Goal: Transaction & Acquisition: Purchase product/service

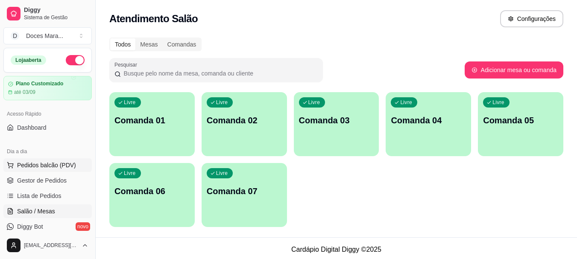
click at [34, 163] on span "Pedidos balcão (PDV)" at bounding box center [46, 165] width 59 height 9
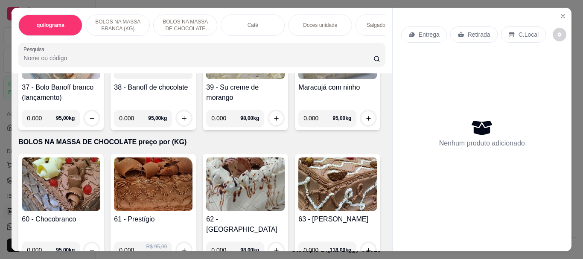
scroll to position [1281, 0]
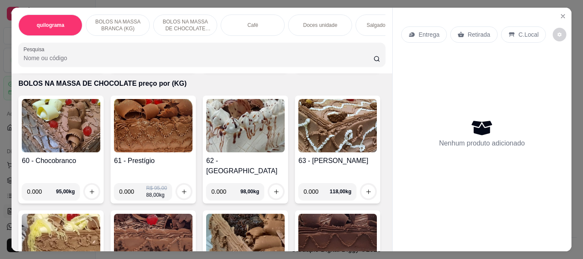
scroll to position [1324, 0]
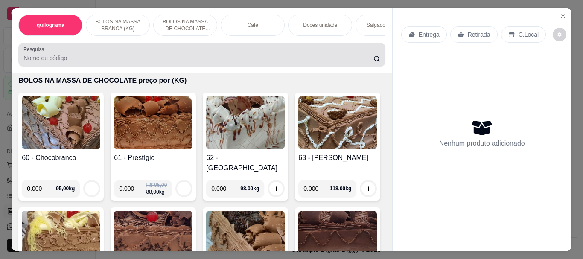
click at [67, 61] on input "Pesquisa" at bounding box center [198, 58] width 350 height 9
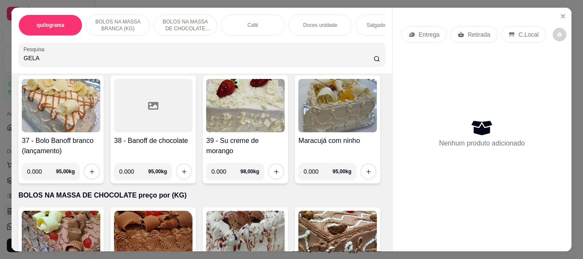
scroll to position [1604, 0]
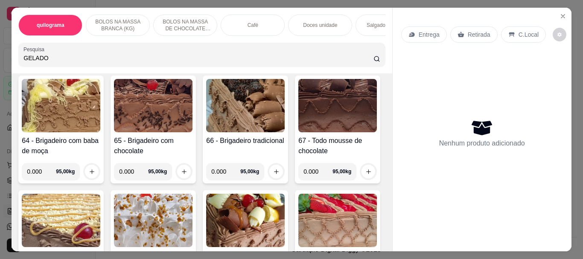
type input "GELADO"
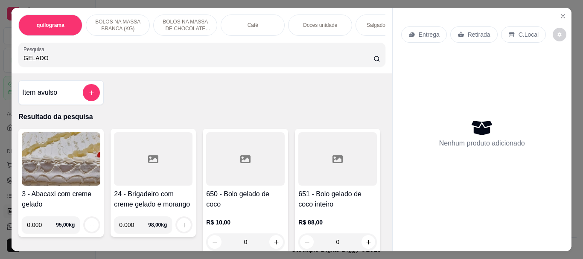
click at [211, 164] on div at bounding box center [245, 158] width 79 height 53
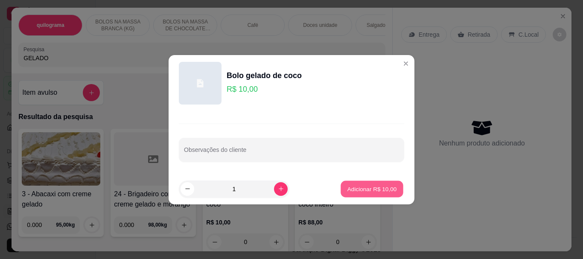
click at [367, 190] on p "Adicionar R$ 10,00" at bounding box center [373, 189] width 50 height 8
type input "1"
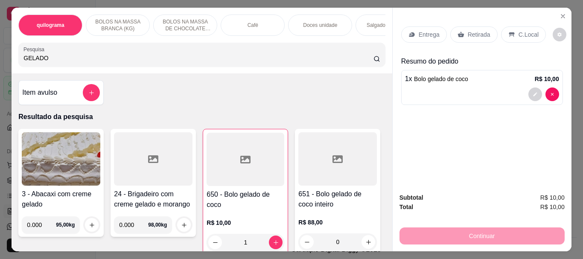
click at [245, 164] on icon at bounding box center [245, 160] width 10 height 8
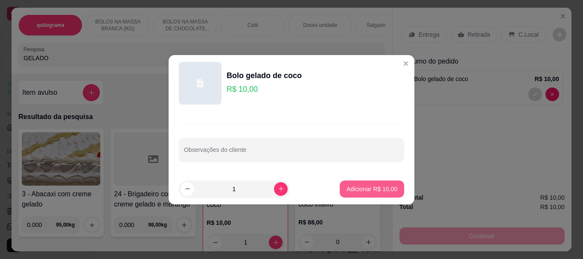
click at [361, 183] on button "Adicionar R$ 10,00" at bounding box center [372, 189] width 64 height 17
type input "2"
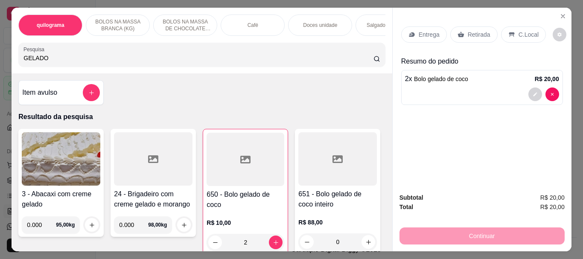
click at [526, 34] on p "C.Local" at bounding box center [529, 34] width 20 height 9
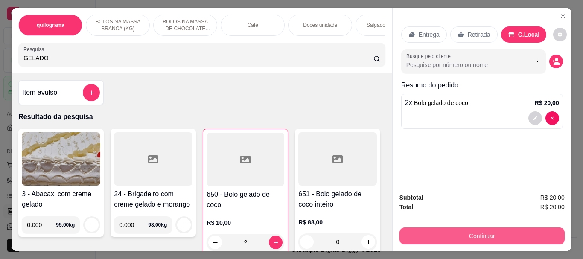
click at [465, 228] on button "Continuar" at bounding box center [482, 236] width 165 height 17
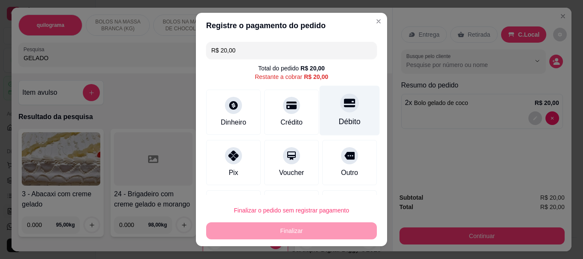
click at [348, 126] on div "Débito" at bounding box center [350, 111] width 60 height 50
type input "R$ 0,00"
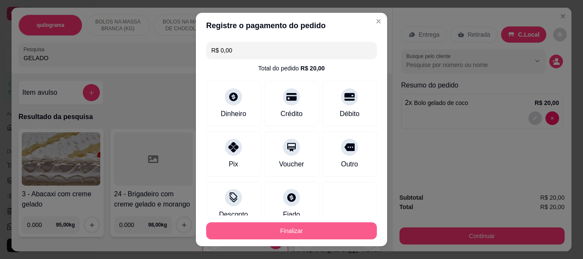
click at [307, 235] on button "Finalizar" at bounding box center [291, 230] width 171 height 17
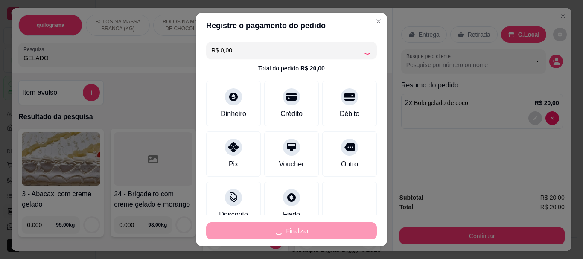
type input "0"
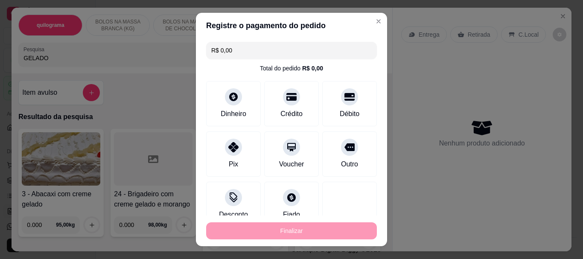
type input "-R$ 20,00"
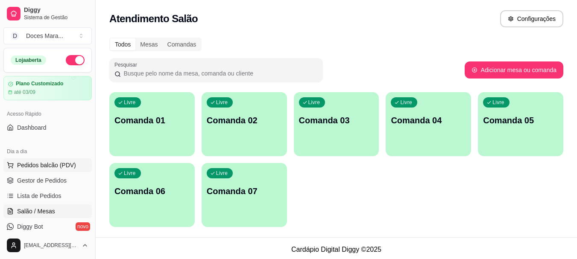
click at [46, 166] on span "Pedidos balcão (PDV)" at bounding box center [46, 165] width 59 height 9
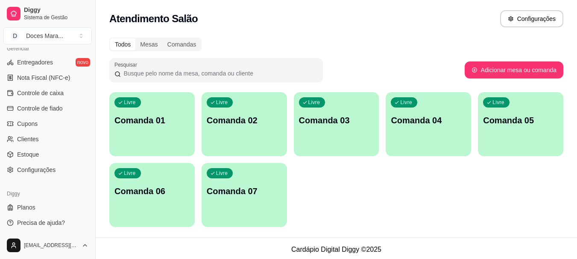
scroll to position [355, 0]
click at [45, 79] on span "Nota Fiscal (NFC-e)" at bounding box center [43, 76] width 53 height 9
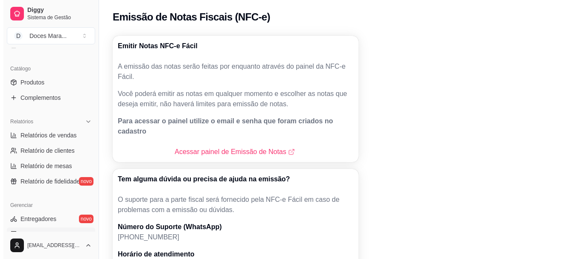
scroll to position [56, 0]
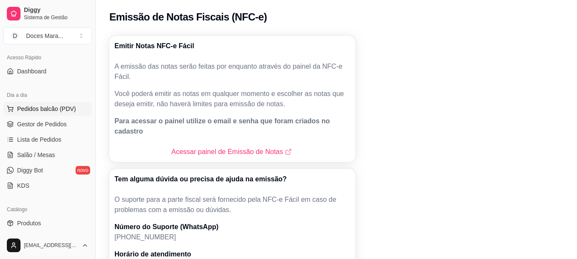
click at [50, 111] on span "Pedidos balcão (PDV)" at bounding box center [46, 109] width 59 height 9
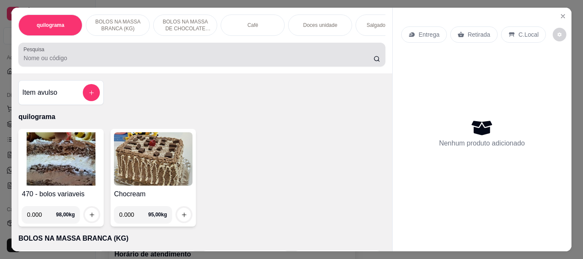
click at [63, 60] on input "Pesquisa" at bounding box center [198, 58] width 350 height 9
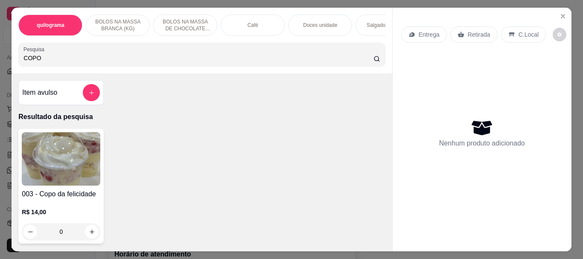
click at [63, 57] on input "COPO" at bounding box center [198, 58] width 350 height 9
type input "COPO"
click at [47, 160] on img at bounding box center [61, 158] width 79 height 53
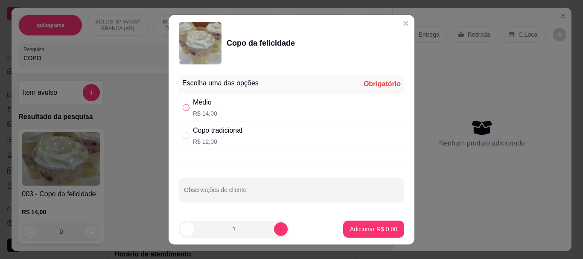
click at [183, 105] on input "" at bounding box center [186, 107] width 7 height 7
radio input "true"
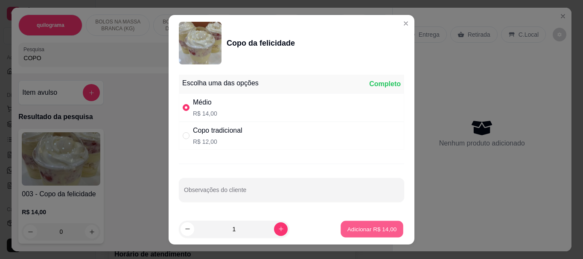
click at [357, 230] on p "Adicionar R$ 14,00" at bounding box center [373, 229] width 50 height 8
type input "1"
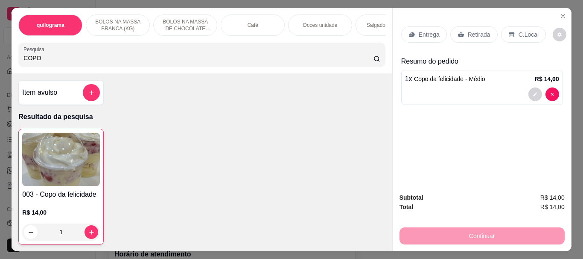
click at [474, 34] on p "Retirada" at bounding box center [479, 34] width 23 height 9
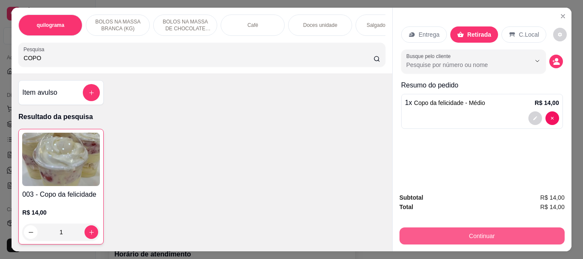
click at [479, 228] on button "Continuar" at bounding box center [482, 236] width 165 height 17
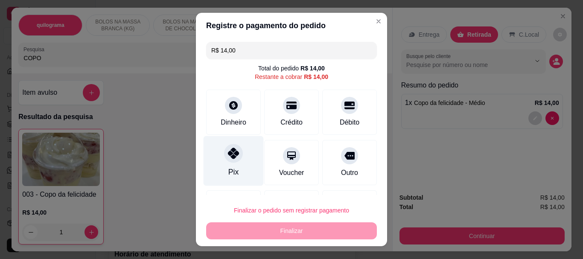
click at [230, 154] on icon at bounding box center [233, 153] width 11 height 11
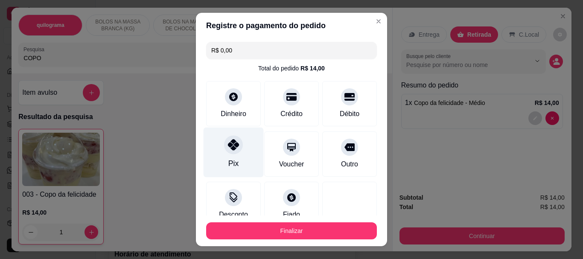
type input "R$ 0,00"
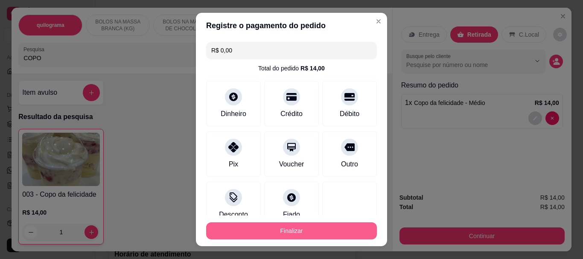
click at [275, 231] on button "Finalizar" at bounding box center [291, 230] width 171 height 17
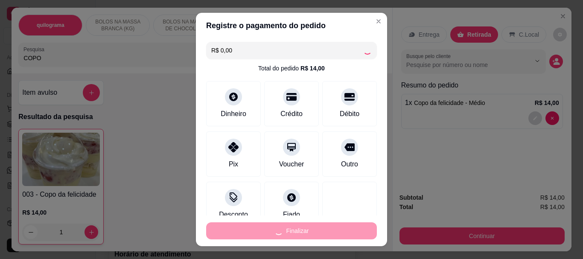
type input "0"
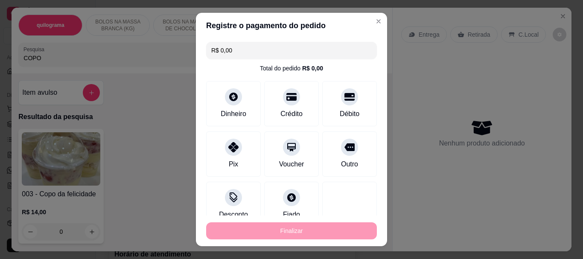
type input "-R$ 14,00"
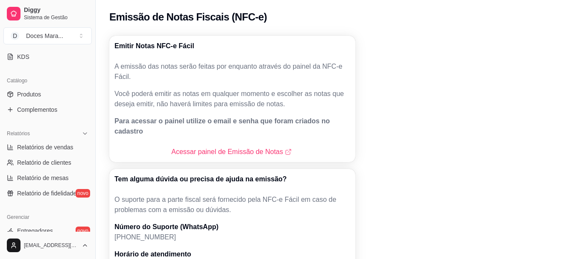
scroll to position [227, 0]
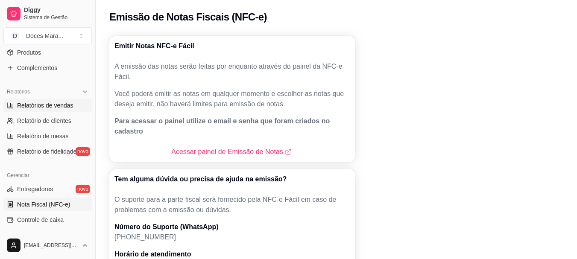
click at [35, 108] on span "Relatórios de vendas" at bounding box center [45, 105] width 56 height 9
select select "ALL"
select select "0"
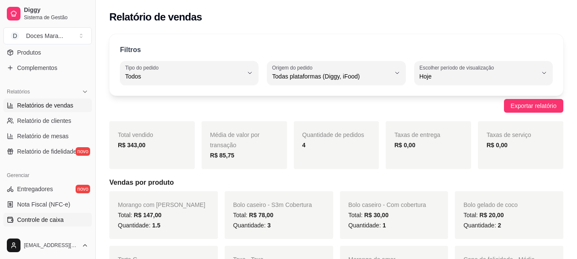
click at [51, 219] on span "Controle de caixa" at bounding box center [40, 220] width 47 height 9
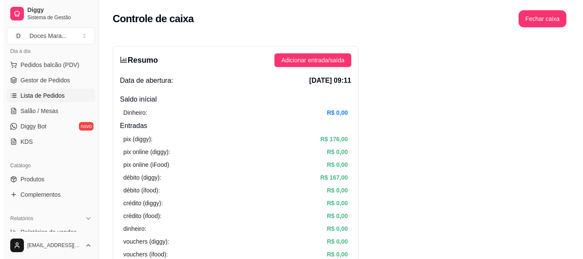
scroll to position [99, 0]
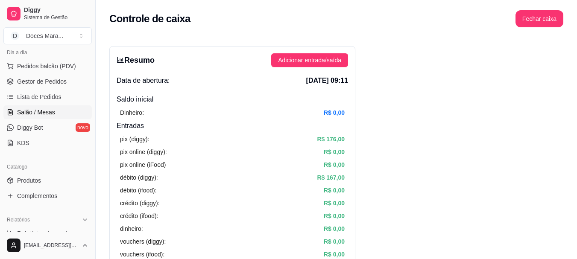
click at [47, 114] on span "Salão / Mesas" at bounding box center [36, 112] width 38 height 9
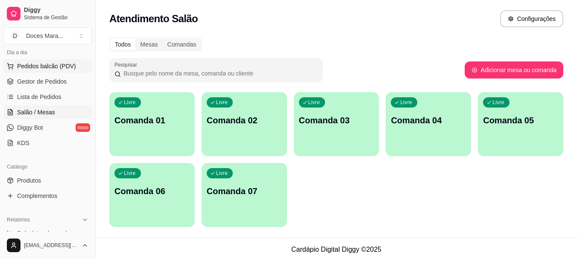
click at [36, 65] on span "Pedidos balcão (PDV)" at bounding box center [46, 66] width 59 height 9
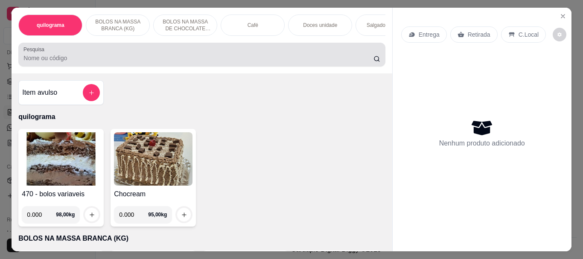
drag, startPoint x: 29, startPoint y: 64, endPoint x: 29, endPoint y: 59, distance: 4.7
click at [29, 59] on input "Pesquisa" at bounding box center [198, 58] width 350 height 9
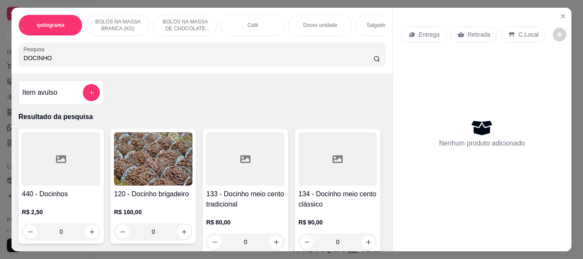
type input "DOCINHO"
click at [41, 159] on div at bounding box center [61, 158] width 79 height 53
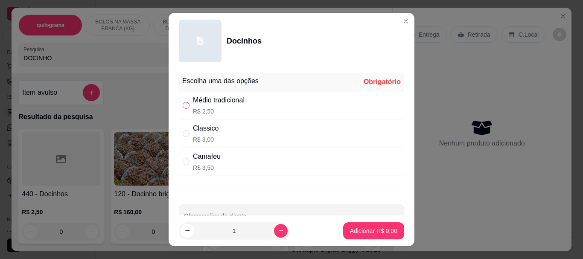
click at [183, 108] on input "" at bounding box center [186, 105] width 7 height 7
radio input "true"
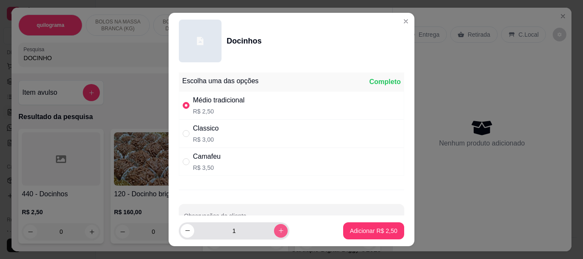
click at [278, 233] on icon "increase-product-quantity" at bounding box center [281, 231] width 6 height 6
type input "5"
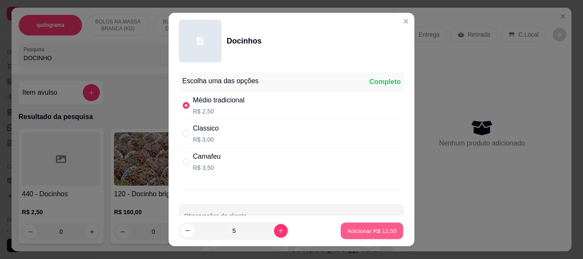
click at [348, 229] on p "Adicionar R$ 12,50" at bounding box center [373, 231] width 50 height 8
type input "5"
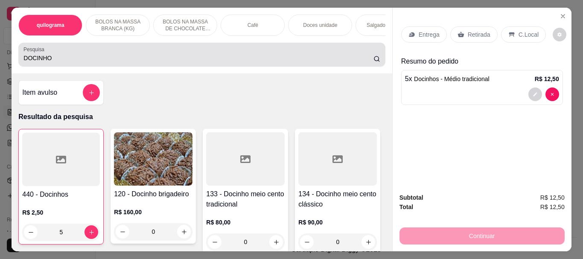
click at [78, 59] on input "DOCINHO" at bounding box center [198, 58] width 350 height 9
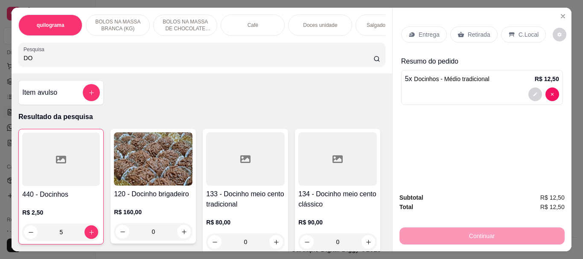
type input "D"
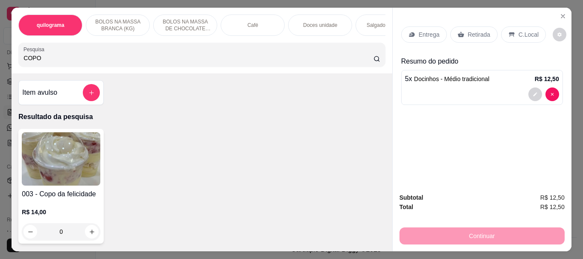
type input "COPO"
click at [83, 146] on img at bounding box center [61, 158] width 79 height 53
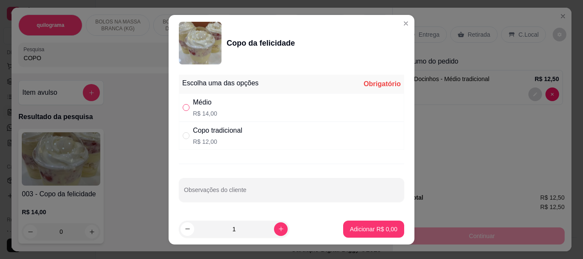
click at [183, 107] on input "" at bounding box center [186, 107] width 7 height 7
radio input "true"
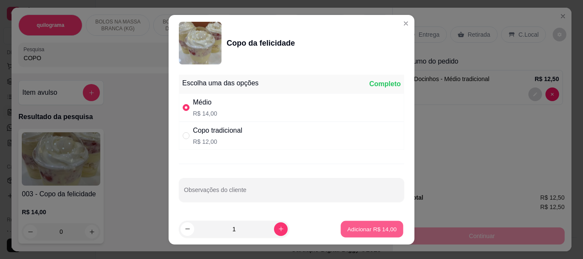
click at [366, 226] on p "Adicionar R$ 14,00" at bounding box center [373, 229] width 50 height 8
type input "1"
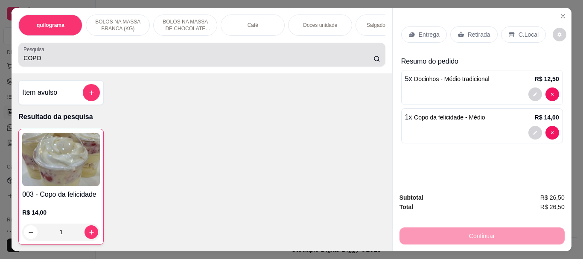
click at [57, 60] on input "COPO" at bounding box center [198, 58] width 350 height 9
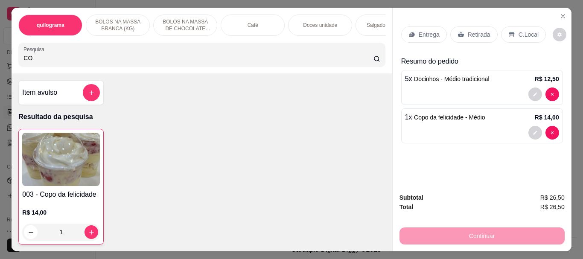
type input "C"
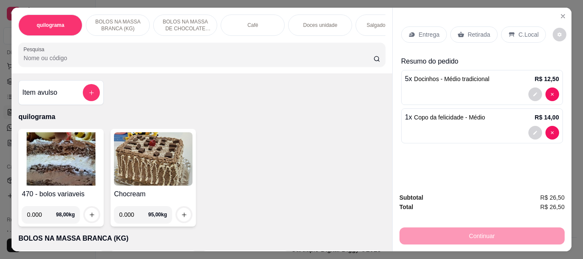
click at [56, 134] on div "470 - bolos variaveis 0.000 98,00 kg" at bounding box center [60, 178] width 85 height 98
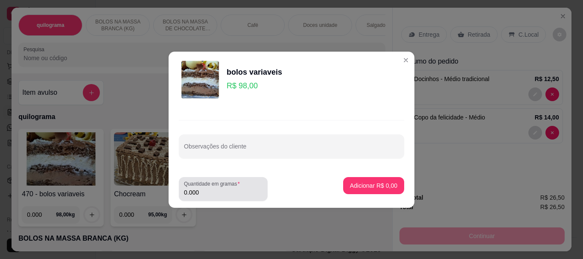
click at [222, 195] on input "0.000" at bounding box center [223, 192] width 79 height 9
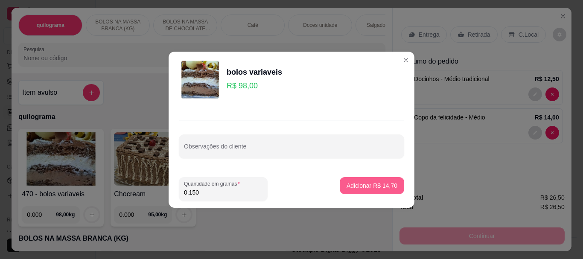
type input "0.150"
click at [386, 183] on p "Adicionar R$ 14,70" at bounding box center [372, 185] width 51 height 9
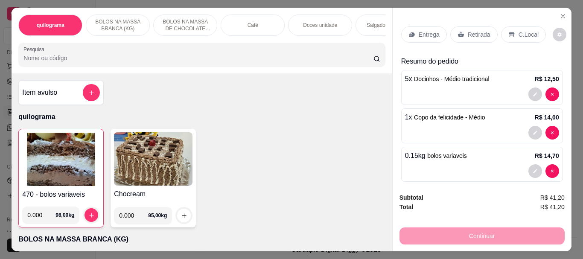
click at [472, 35] on p "Retirada" at bounding box center [479, 34] width 23 height 9
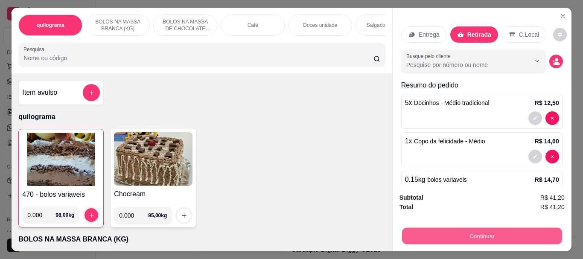
click at [468, 231] on button "Continuar" at bounding box center [482, 236] width 160 height 17
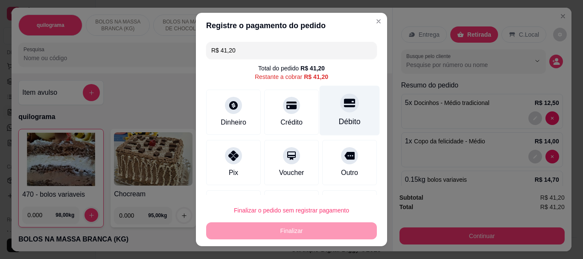
click at [344, 117] on div "Débito" at bounding box center [350, 122] width 22 height 11
type input "R$ 0,00"
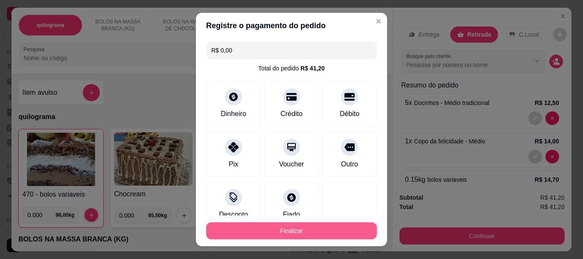
click at [319, 229] on button "Finalizar" at bounding box center [291, 230] width 171 height 17
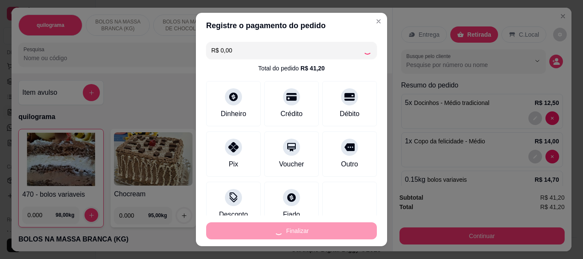
type input "0"
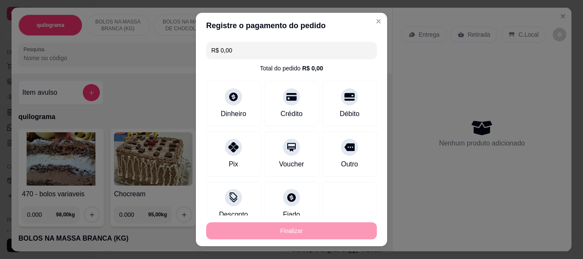
type input "-R$ 41,20"
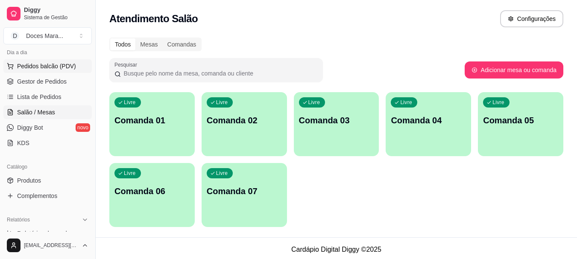
click at [45, 64] on span "Pedidos balcão (PDV)" at bounding box center [46, 66] width 59 height 9
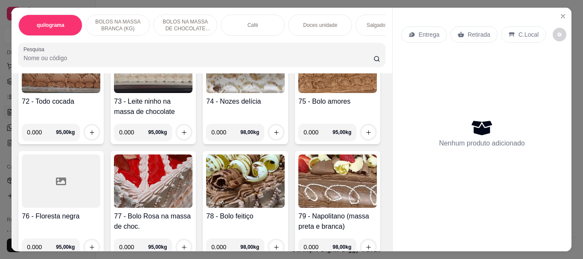
scroll to position [1750, 0]
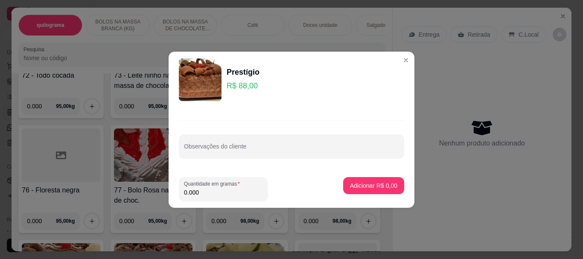
click at [202, 195] on input "0.000" at bounding box center [223, 192] width 79 height 9
type input "1.040"
click at [359, 184] on p "Adicionar R$ 91,52" at bounding box center [372, 185] width 51 height 9
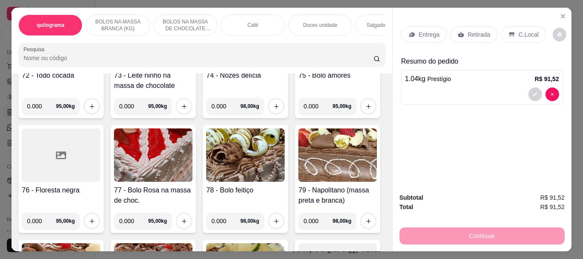
click at [473, 31] on p "Retirada" at bounding box center [479, 34] width 23 height 9
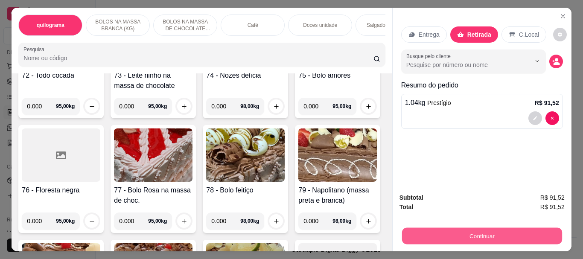
click at [468, 234] on button "Continuar" at bounding box center [482, 236] width 160 height 17
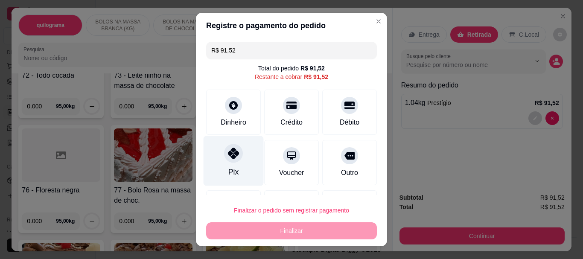
click at [234, 161] on div at bounding box center [233, 153] width 19 height 19
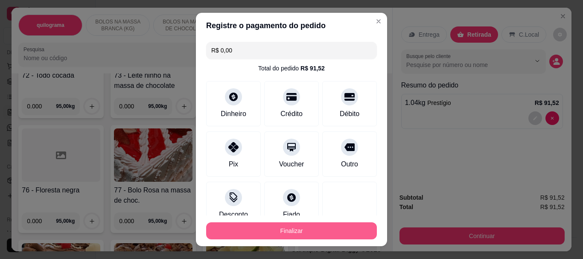
click at [283, 228] on button "Finalizar" at bounding box center [291, 230] width 171 height 17
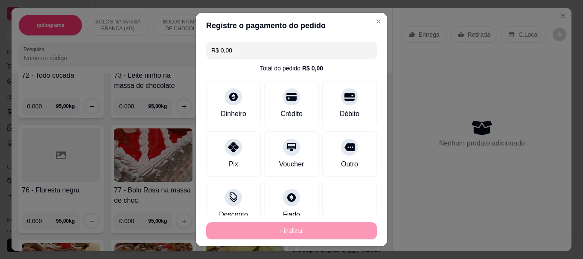
type input "-R$ 91,52"
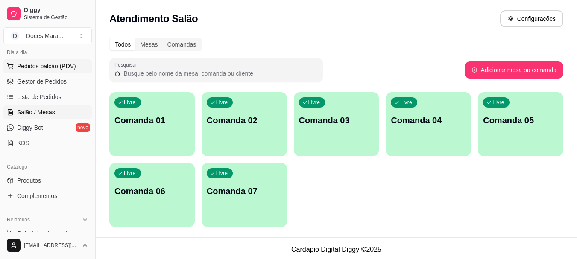
click at [34, 65] on span "Pedidos balcão (PDV)" at bounding box center [46, 66] width 59 height 9
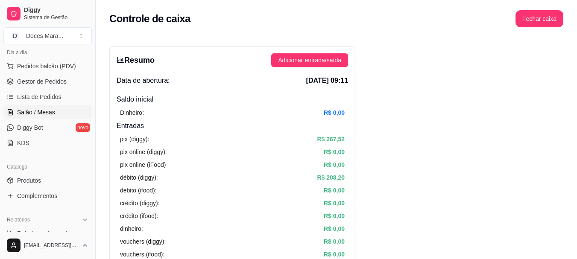
click at [43, 111] on span "Salão / Mesas" at bounding box center [36, 112] width 38 height 9
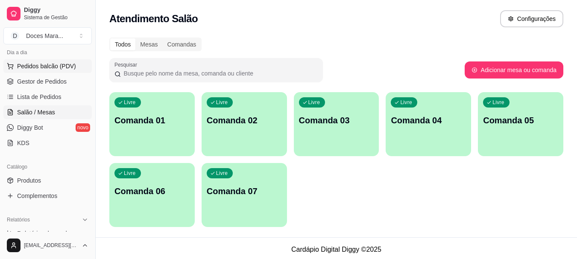
click at [32, 64] on span "Pedidos balcão (PDV)" at bounding box center [46, 66] width 59 height 9
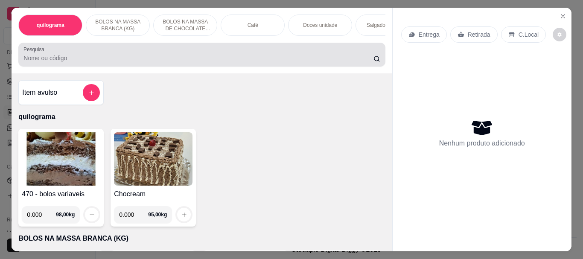
click at [85, 60] on input "Pesquisa" at bounding box center [198, 58] width 350 height 9
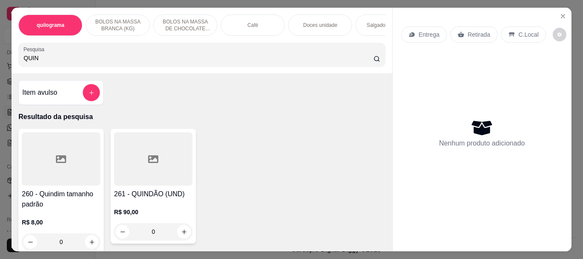
type input "QUIN"
click at [91, 150] on div at bounding box center [61, 158] width 79 height 53
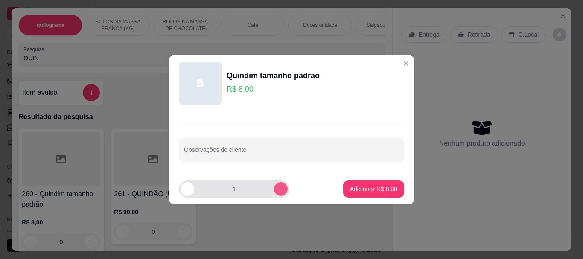
click at [278, 187] on icon "increase-product-quantity" at bounding box center [281, 189] width 6 height 6
type input "2"
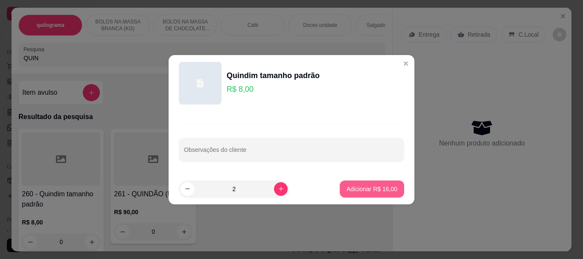
click at [374, 184] on button "Adicionar R$ 16,00" at bounding box center [372, 189] width 64 height 17
type input "2"
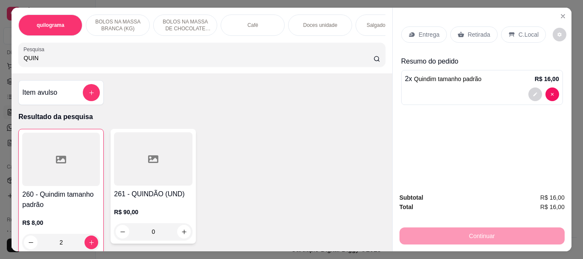
click at [55, 62] on input "QUIN" at bounding box center [198, 58] width 350 height 9
type input "Q"
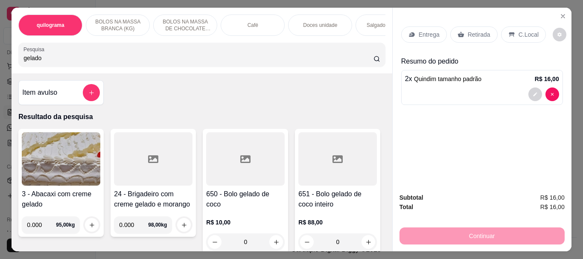
type input "gelado"
click at [219, 171] on div at bounding box center [245, 158] width 79 height 53
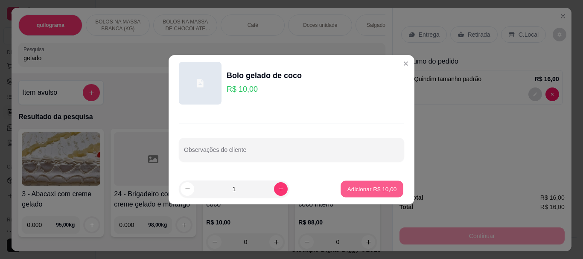
click at [369, 188] on p "Adicionar R$ 10,00" at bounding box center [373, 189] width 50 height 8
type input "1"
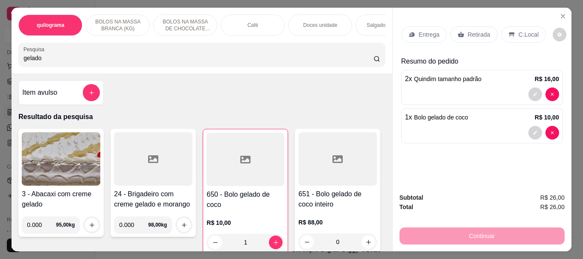
click at [73, 62] on input "gelado" at bounding box center [198, 58] width 350 height 9
type input "g"
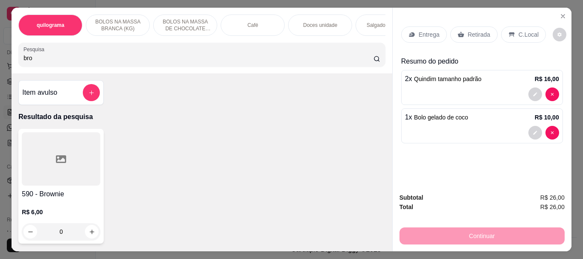
type input "bro"
click at [59, 150] on div at bounding box center [61, 158] width 79 height 53
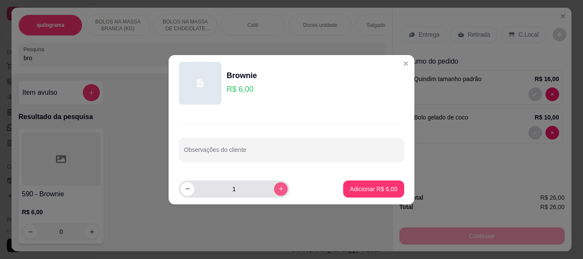
click at [278, 190] on icon "increase-product-quantity" at bounding box center [281, 189] width 6 height 6
type input "3"
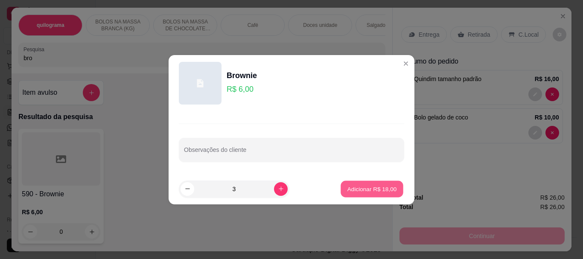
click at [365, 189] on p "Adicionar R$ 18,00" at bounding box center [373, 189] width 50 height 8
type input "3"
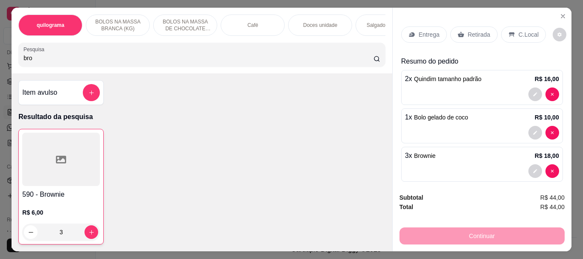
click at [478, 33] on p "Retirada" at bounding box center [479, 34] width 23 height 9
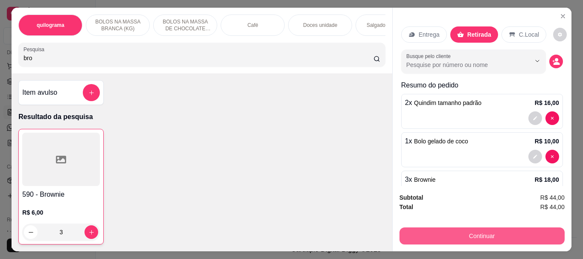
click at [468, 233] on button "Continuar" at bounding box center [482, 236] width 165 height 17
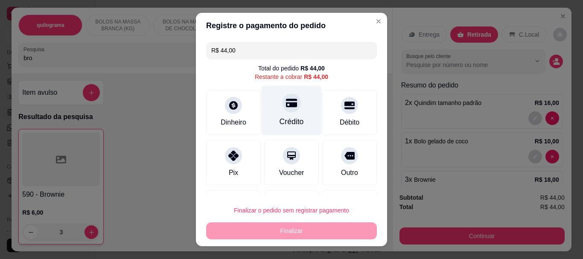
click at [283, 113] on div "Crédito" at bounding box center [292, 111] width 60 height 50
type input "R$ 0,00"
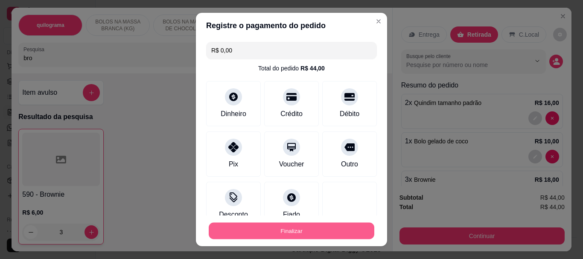
click at [264, 233] on button "Finalizar" at bounding box center [292, 230] width 166 height 17
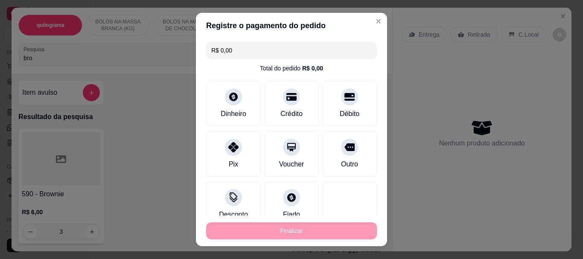
type input "0"
type input "-R$ 44,00"
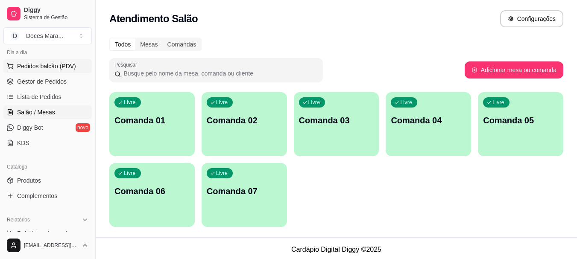
click at [41, 65] on span "Pedidos balcão (PDV)" at bounding box center [46, 66] width 59 height 9
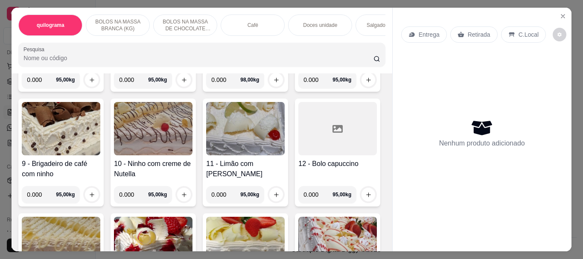
scroll to position [384, 0]
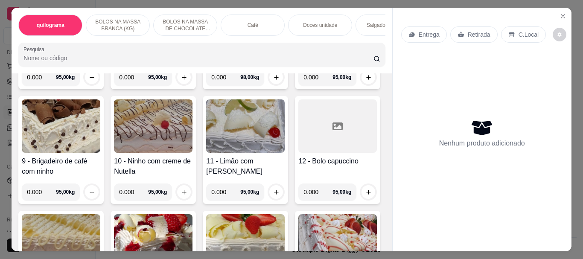
click at [206, 38] on img at bounding box center [245, 11] width 79 height 53
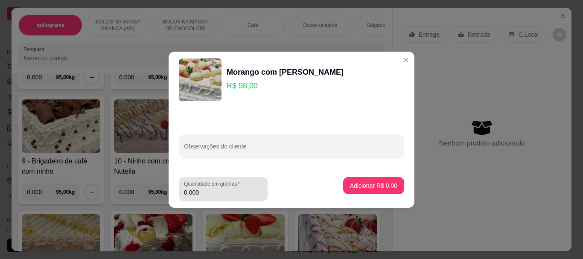
click at [206, 193] on input "0.000" at bounding box center [223, 192] width 79 height 9
drag, startPoint x: 208, startPoint y: 194, endPoint x: 235, endPoint y: 184, distance: 29.0
click at [228, 182] on div "Quantidade em gramas 0.000" at bounding box center [223, 189] width 89 height 24
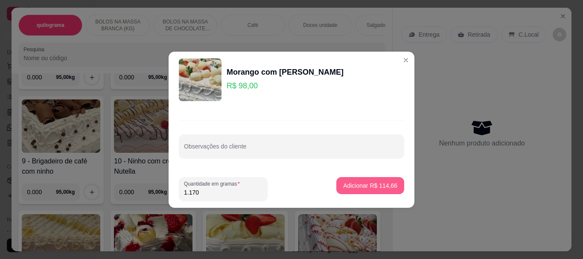
type input "1.170"
click at [383, 187] on p "Adicionar R$ 114,66" at bounding box center [370, 185] width 53 height 8
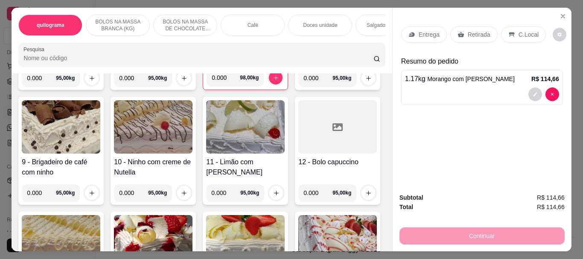
click at [479, 30] on p "Retirada" at bounding box center [479, 34] width 23 height 9
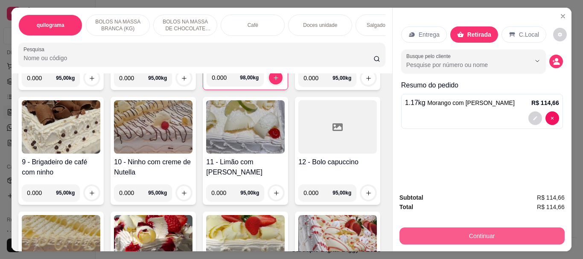
click at [487, 231] on button "Continuar" at bounding box center [482, 236] width 165 height 17
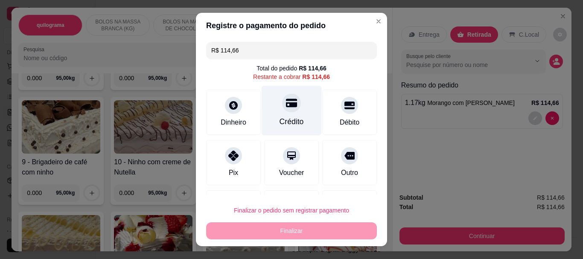
click at [286, 108] on icon at bounding box center [291, 103] width 11 height 11
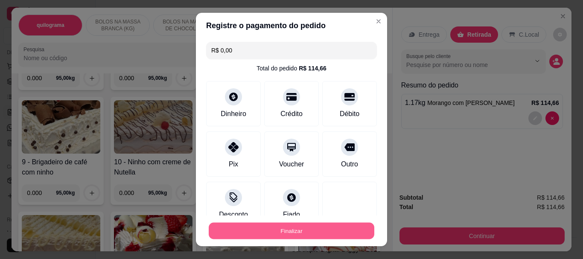
click at [269, 227] on button "Finalizar" at bounding box center [292, 230] width 166 height 17
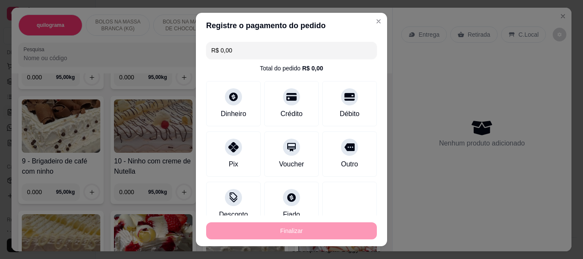
type input "-R$ 114,66"
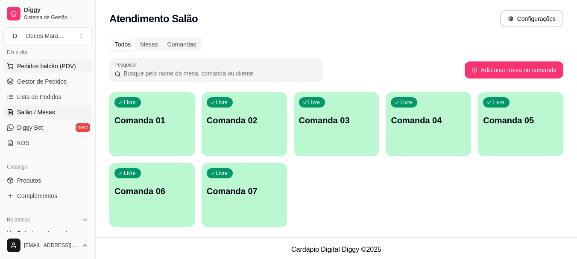
click at [20, 62] on span "Pedidos balcão (PDV)" at bounding box center [46, 66] width 59 height 9
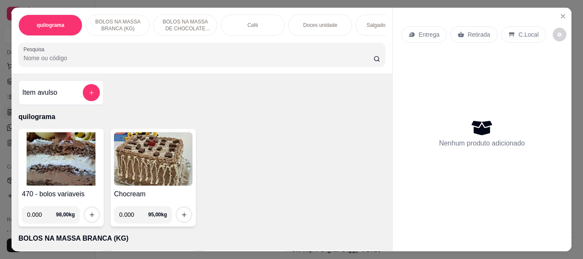
click at [24, 62] on input "Pesquisa" at bounding box center [198, 58] width 350 height 9
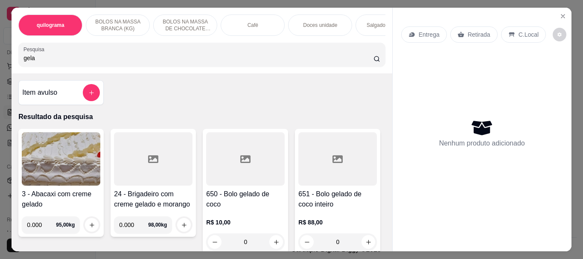
type input "gela"
click at [225, 177] on div at bounding box center [245, 158] width 79 height 53
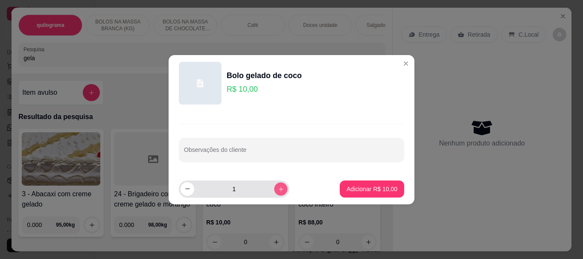
click at [279, 189] on icon "increase-product-quantity" at bounding box center [281, 189] width 4 height 4
type input "2"
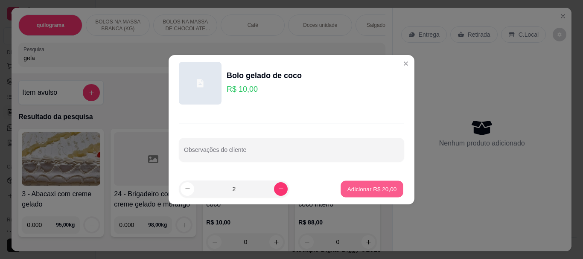
click at [354, 188] on p "Adicionar R$ 20,00" at bounding box center [373, 189] width 50 height 8
type input "2"
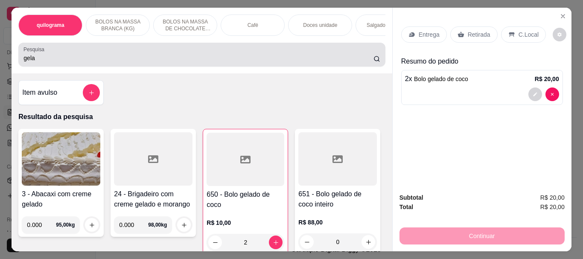
click at [34, 61] on input "gela" at bounding box center [198, 58] width 350 height 9
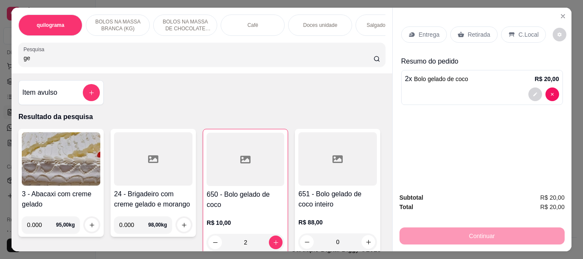
type input "g"
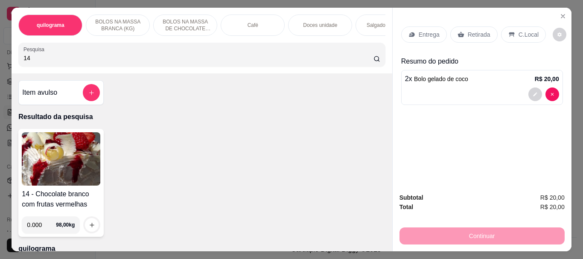
type input "1"
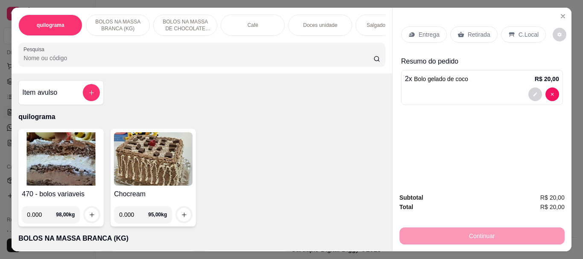
click at [53, 160] on img at bounding box center [61, 158] width 79 height 53
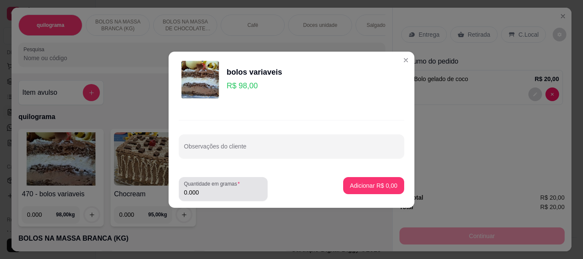
click at [223, 190] on input "0.000" at bounding box center [223, 192] width 79 height 9
click at [204, 194] on input "0.000" at bounding box center [223, 192] width 79 height 9
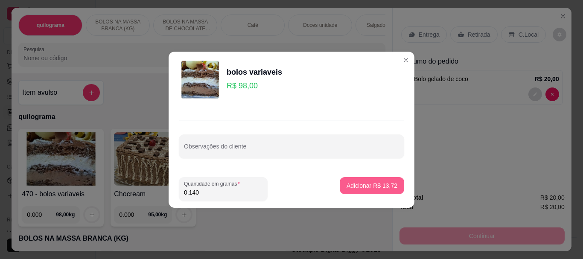
type input "0.140"
click at [358, 181] on p "Adicionar R$ 13,72" at bounding box center [372, 185] width 51 height 9
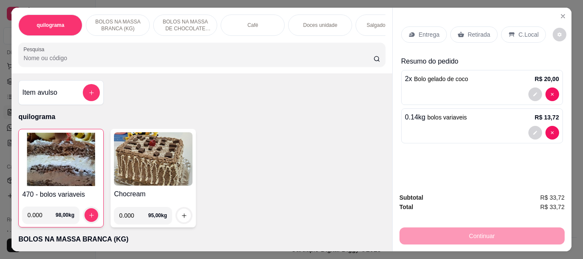
click at [44, 160] on img at bounding box center [61, 159] width 78 height 53
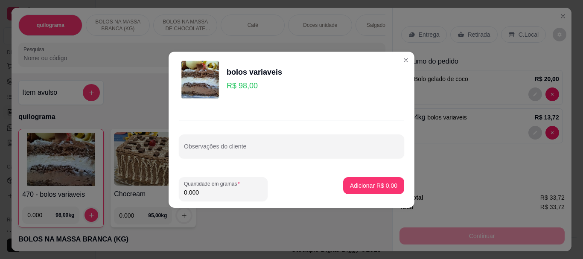
click at [209, 189] on input "0.000" at bounding box center [223, 192] width 79 height 9
type input "0.090"
click at [378, 184] on p "Adicionar R$ 8,82" at bounding box center [373, 185] width 47 height 9
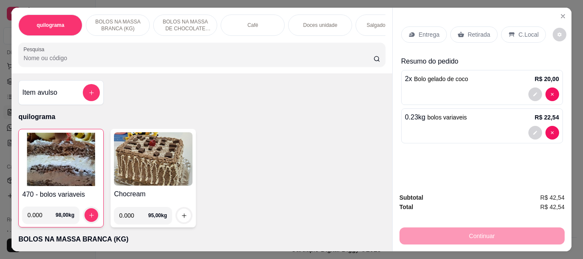
click at [472, 31] on p "Retirada" at bounding box center [479, 34] width 23 height 9
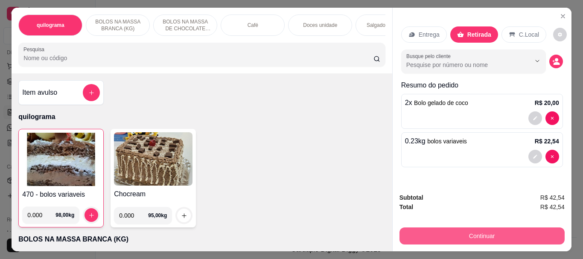
click at [476, 233] on button "Continuar" at bounding box center [482, 236] width 165 height 17
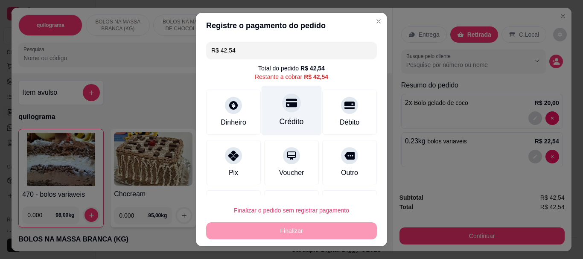
click at [280, 118] on div "Crédito" at bounding box center [292, 122] width 24 height 11
type input "R$ 0,00"
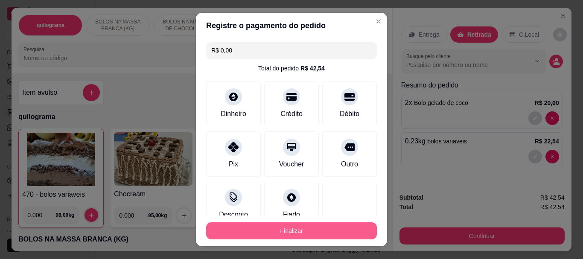
click at [287, 234] on button "Finalizar" at bounding box center [291, 230] width 171 height 17
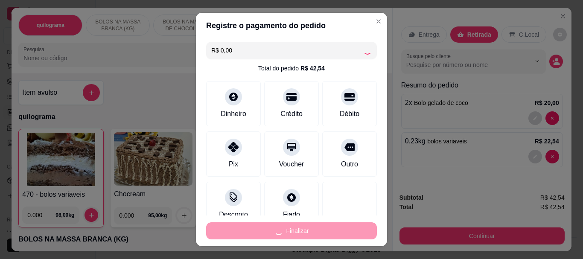
type input "0"
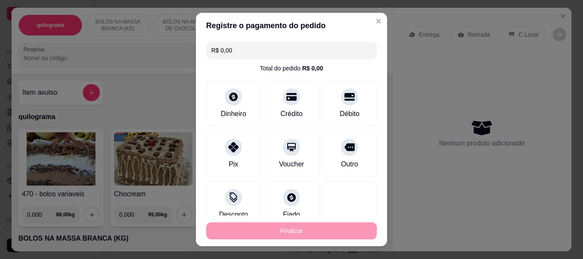
type input "-R$ 42,54"
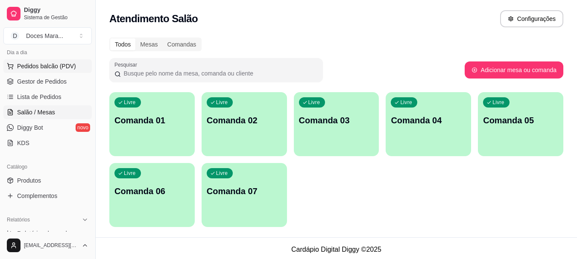
click at [39, 63] on span "Pedidos balcão (PDV)" at bounding box center [46, 66] width 59 height 9
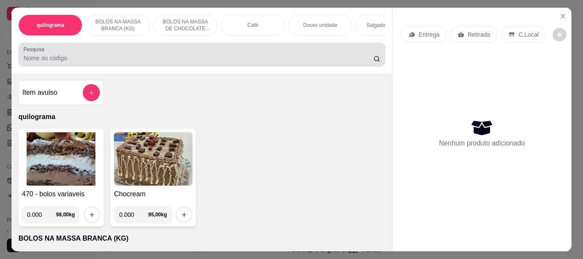
drag, startPoint x: 53, startPoint y: 53, endPoint x: 62, endPoint y: 61, distance: 12.1
click at [60, 60] on div at bounding box center [201, 54] width 357 height 17
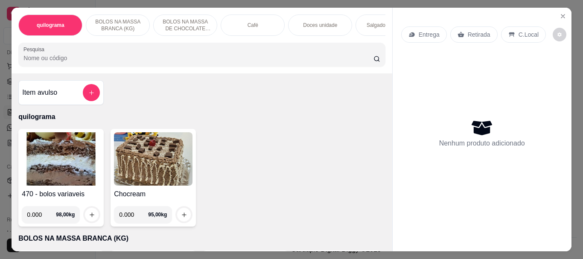
click at [57, 62] on input "Pesquisa" at bounding box center [198, 58] width 350 height 9
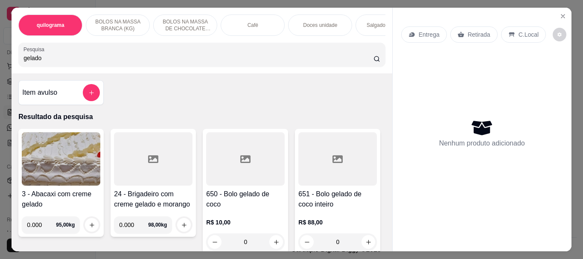
type input "gelado"
click at [239, 186] on div at bounding box center [245, 158] width 79 height 53
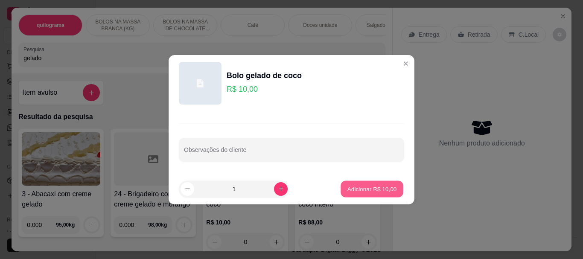
click at [355, 188] on p "Adicionar R$ 10,00" at bounding box center [373, 189] width 50 height 8
type input "1"
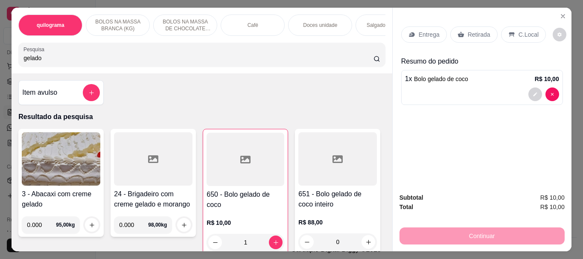
click at [252, 22] on p "Café" at bounding box center [253, 25] width 11 height 7
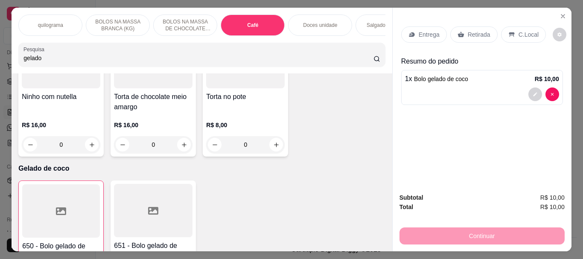
scroll to position [23, 0]
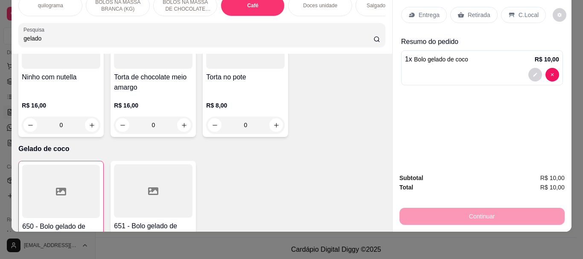
click at [324, 2] on p "Doces unidade" at bounding box center [320, 5] width 34 height 7
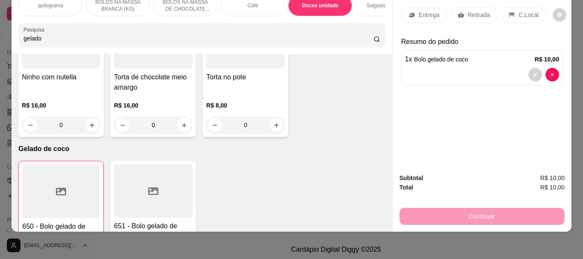
scroll to position [3445, 0]
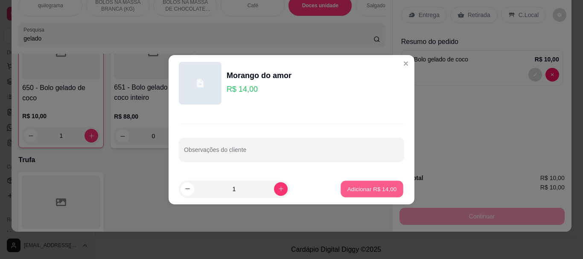
click at [353, 190] on p "Adicionar R$ 14,00" at bounding box center [373, 189] width 50 height 8
type input "1"
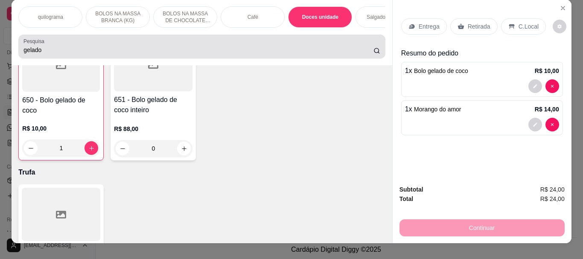
scroll to position [0, 0]
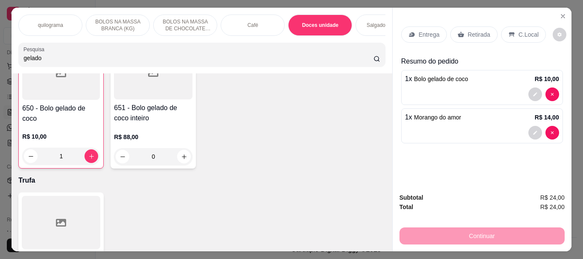
click at [235, 24] on div "Café" at bounding box center [253, 25] width 64 height 21
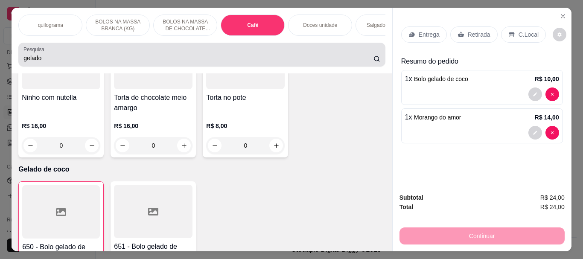
scroll to position [23, 0]
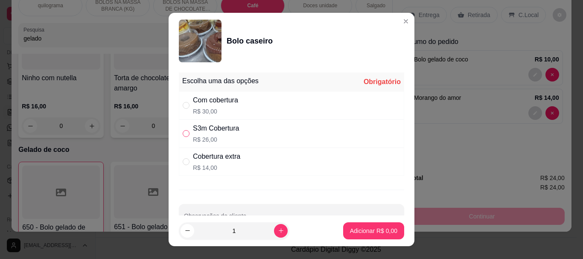
click at [185, 133] on input "" at bounding box center [186, 133] width 7 height 7
radio input "true"
click at [348, 228] on p "Adicionar R$ 26,00" at bounding box center [373, 231] width 50 height 8
type input "1"
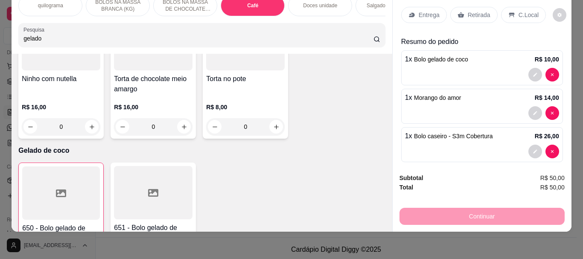
click at [474, 11] on p "Retirada" at bounding box center [479, 15] width 23 height 9
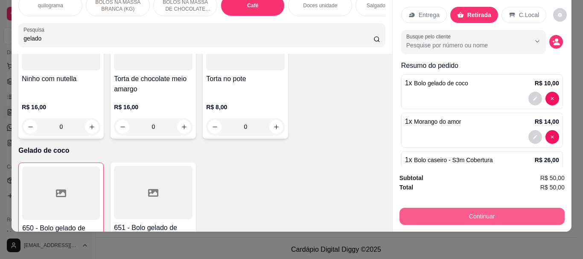
click at [470, 211] on button "Continuar" at bounding box center [482, 216] width 165 height 17
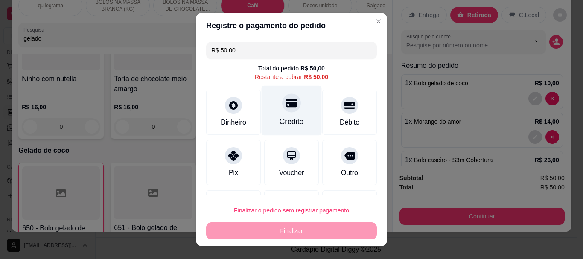
click at [283, 116] on div "Crédito" at bounding box center [292, 111] width 60 height 50
type input "R$ 0,00"
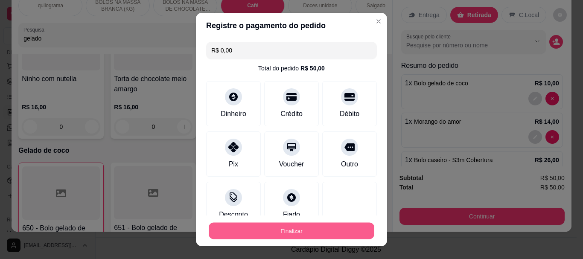
click at [291, 234] on button "Finalizar" at bounding box center [292, 230] width 166 height 17
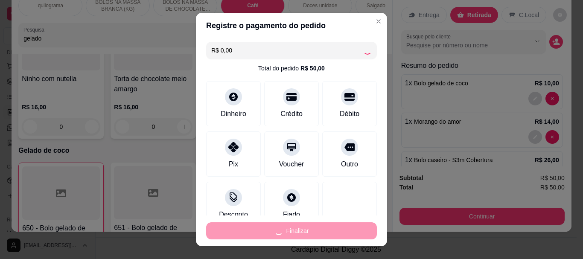
type input "0"
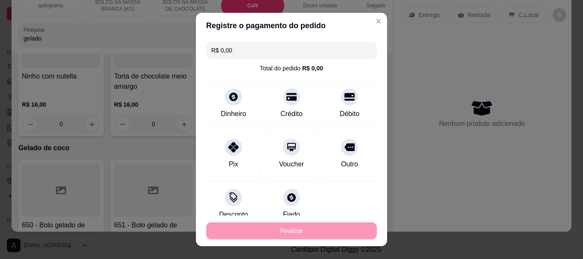
type input "-R$ 50,00"
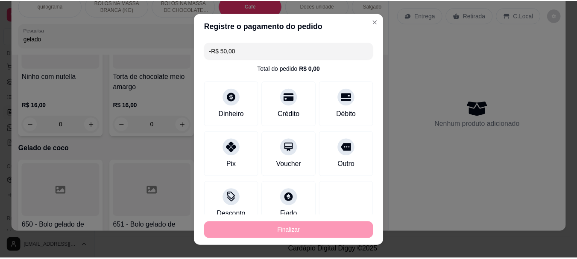
scroll to position [3305, 0]
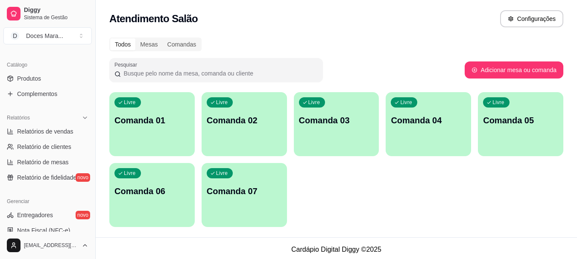
scroll to position [184, 0]
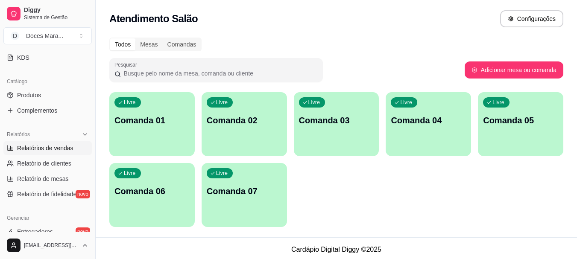
click at [44, 147] on span "Relatórios de vendas" at bounding box center [45, 148] width 56 height 9
select select "ALL"
select select "0"
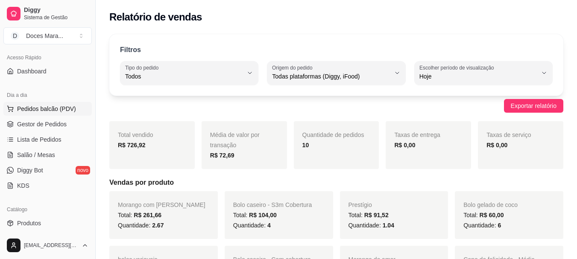
click at [29, 108] on span "Pedidos balcão (PDV)" at bounding box center [46, 109] width 59 height 9
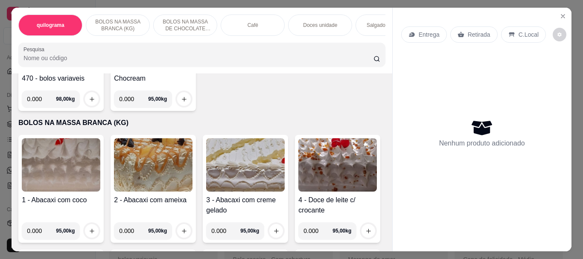
scroll to position [171, 0]
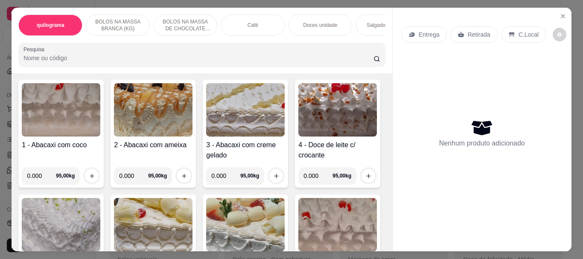
click at [49, 125] on img at bounding box center [61, 109] width 79 height 53
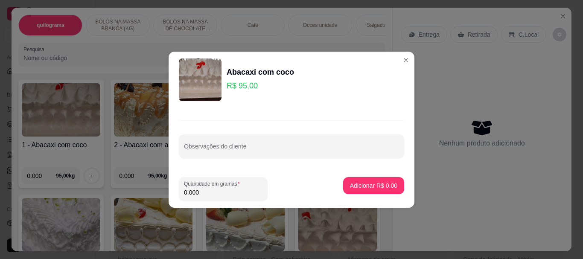
click at [257, 190] on input "0.000" at bounding box center [223, 192] width 79 height 9
type input "0.900"
click at [352, 187] on p "Adicionar R$ 85,50" at bounding box center [373, 185] width 50 height 8
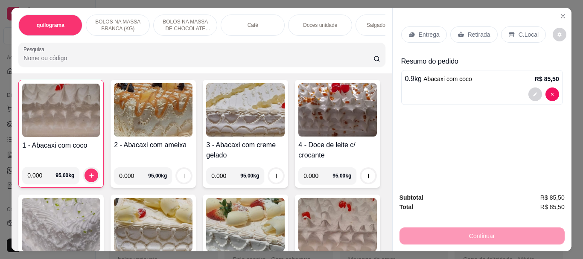
click at [237, 26] on div "Café" at bounding box center [253, 25] width 64 height 21
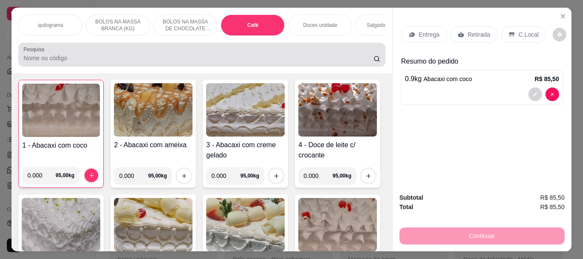
scroll to position [23, 0]
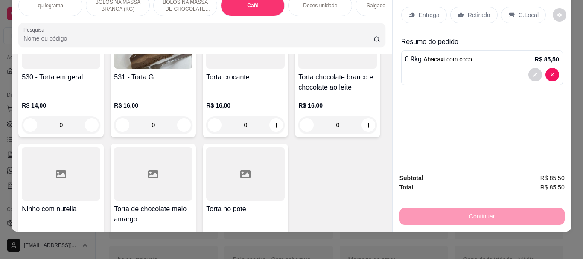
click at [321, 5] on div "Doces unidade" at bounding box center [320, 5] width 64 height 21
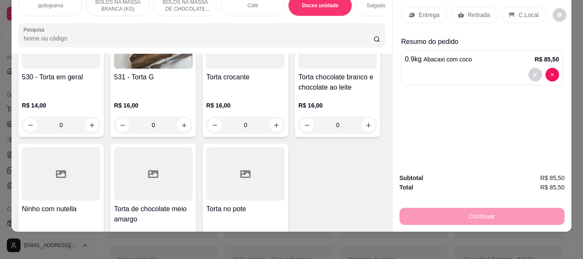
scroll to position [3163, 0]
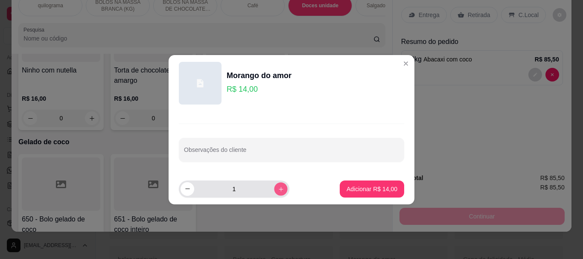
click at [278, 187] on icon "increase-product-quantity" at bounding box center [281, 189] width 6 height 6
click at [189, 192] on button "decrease-product-quantity" at bounding box center [188, 189] width 14 height 14
type input "1"
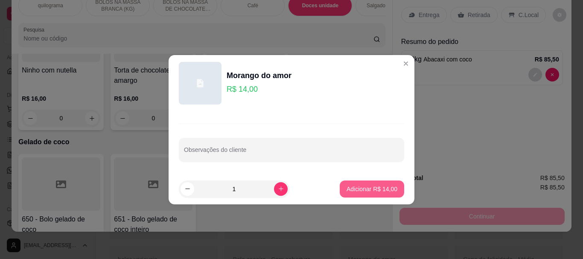
click at [365, 190] on p "Adicionar R$ 14,00" at bounding box center [372, 189] width 51 height 9
type input "1"
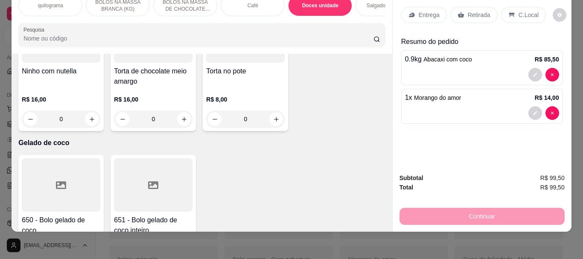
click at [106, 35] on input "Pesquisa" at bounding box center [198, 38] width 350 height 9
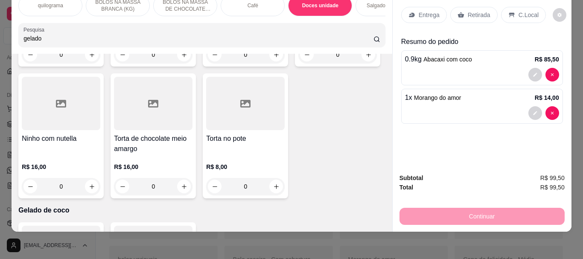
scroll to position [3188, 0]
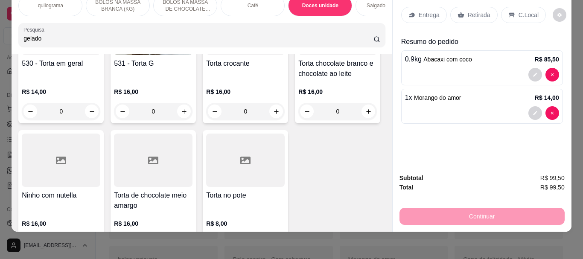
type input "gelado"
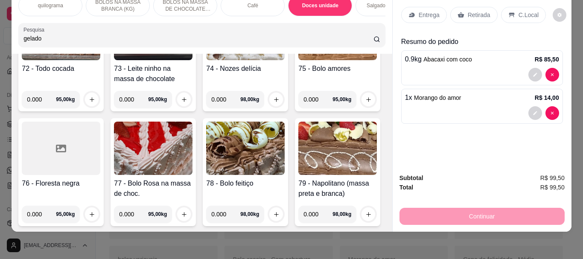
scroll to position [0, 0]
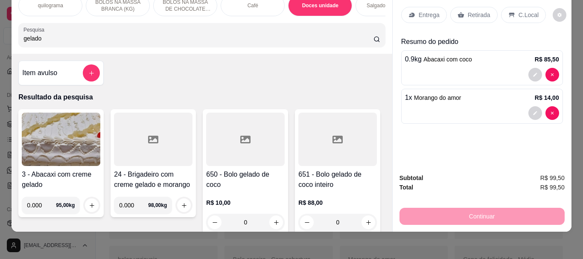
click at [215, 148] on div at bounding box center [245, 139] width 79 height 53
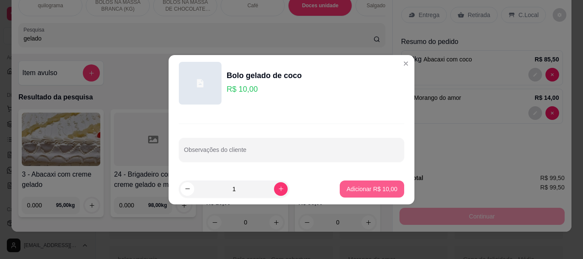
click at [350, 189] on p "Adicionar R$ 10,00" at bounding box center [372, 189] width 51 height 9
type input "1"
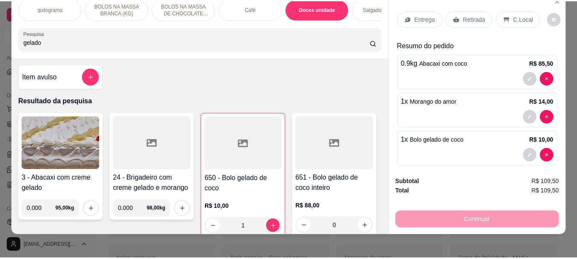
scroll to position [23, 0]
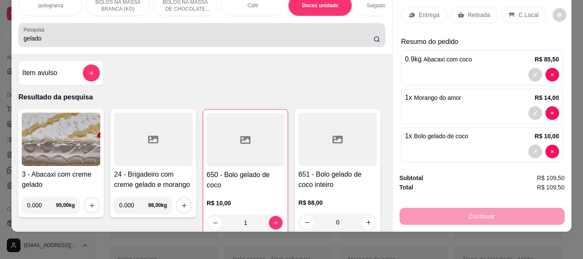
click at [42, 37] on input "gelado" at bounding box center [198, 38] width 350 height 9
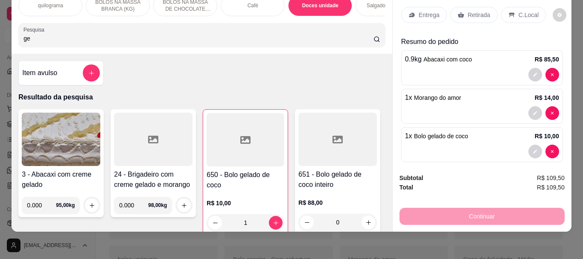
type input "g"
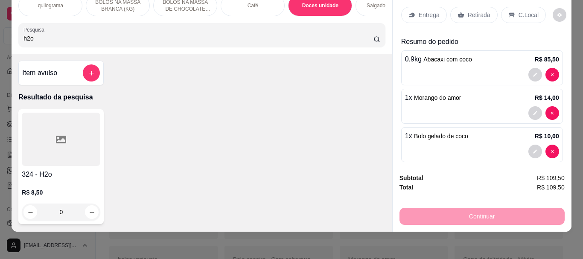
type input "h2o"
click at [79, 172] on h4 "324 - H2o" at bounding box center [61, 174] width 79 height 10
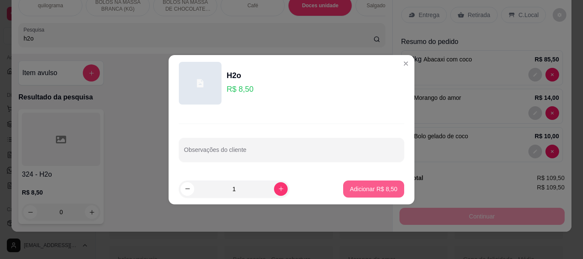
click at [381, 186] on p "Adicionar R$ 8,50" at bounding box center [373, 189] width 47 height 9
type input "1"
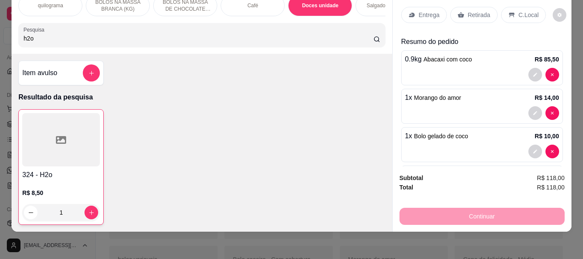
click at [468, 11] on p "Retirada" at bounding box center [479, 15] width 23 height 9
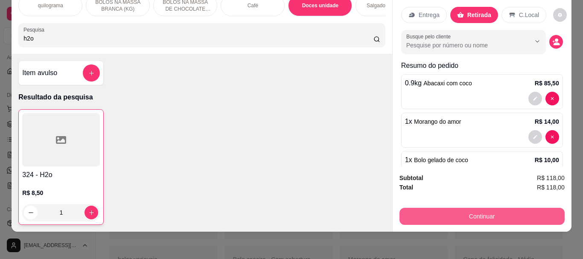
click at [479, 210] on button "Continuar" at bounding box center [482, 216] width 165 height 17
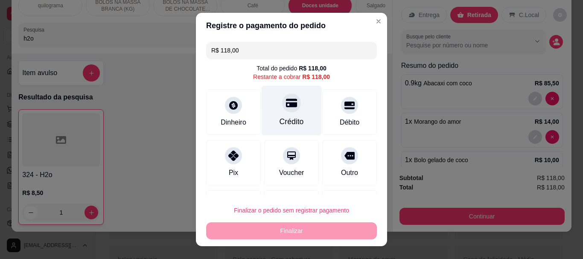
click at [287, 122] on div "Crédito" at bounding box center [292, 122] width 24 height 11
type input "R$ 0,00"
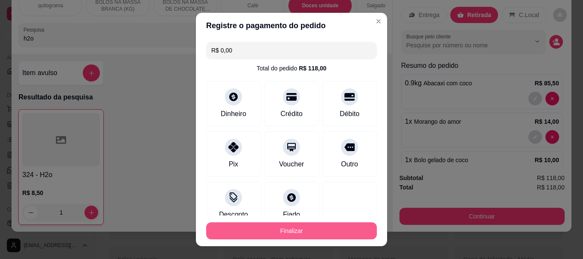
click at [287, 225] on button "Finalizar" at bounding box center [291, 230] width 171 height 17
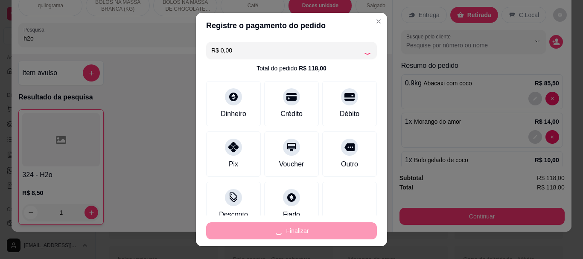
type input "0"
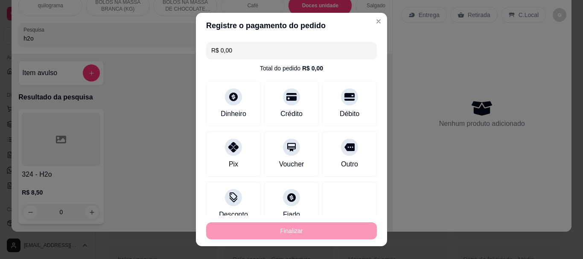
type input "-R$ 118,00"
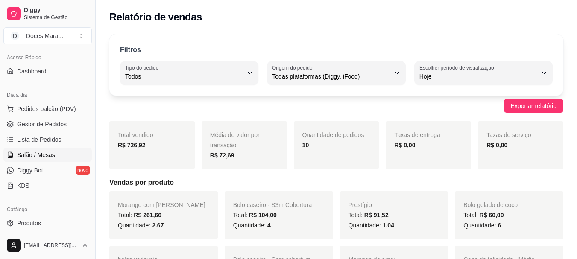
click at [24, 153] on span "Salão / Mesas" at bounding box center [36, 155] width 38 height 9
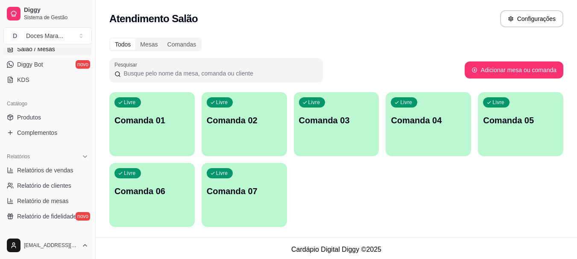
scroll to position [184, 0]
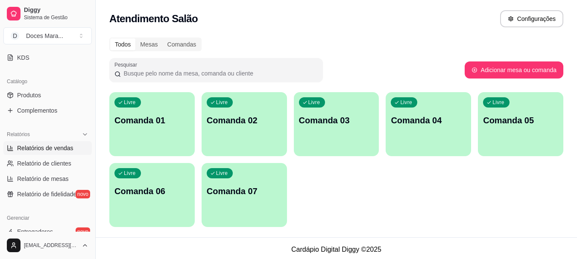
click at [37, 149] on span "Relatórios de vendas" at bounding box center [45, 148] width 56 height 9
select select "ALL"
select select "0"
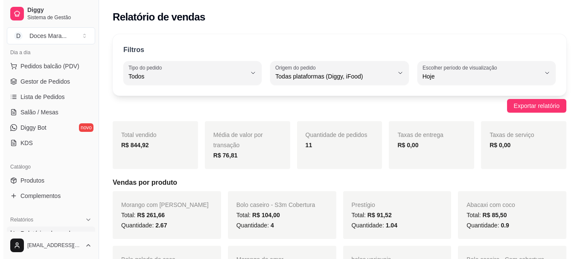
scroll to position [56, 0]
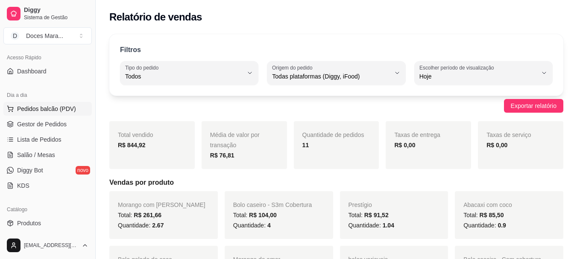
click at [40, 108] on span "Pedidos balcão (PDV)" at bounding box center [46, 109] width 59 height 9
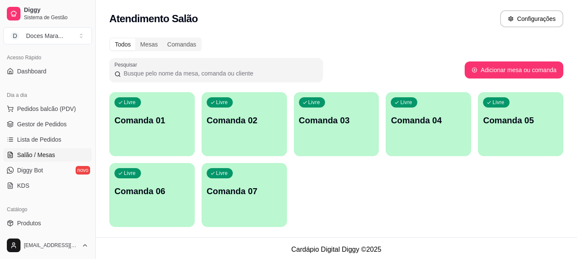
click at [49, 155] on span "Salão / Mesas" at bounding box center [36, 155] width 38 height 9
click at [41, 107] on span "Pedidos balcão (PDV)" at bounding box center [46, 109] width 59 height 9
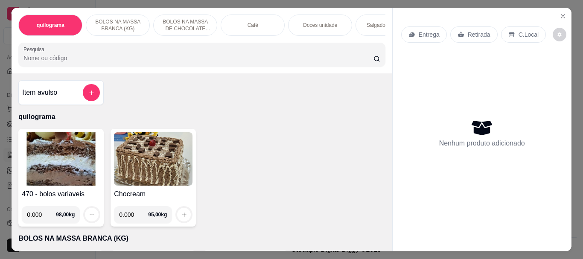
click at [44, 167] on img at bounding box center [61, 158] width 79 height 53
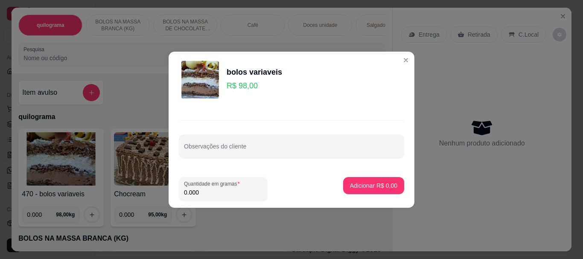
click at [212, 196] on input "0.000" at bounding box center [223, 192] width 79 height 9
type input "0.120"
click at [354, 181] on p "Adicionar R$ 11,76" at bounding box center [373, 185] width 50 height 8
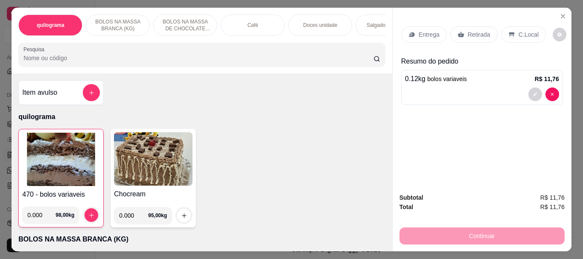
click at [233, 22] on div "Café" at bounding box center [253, 25] width 64 height 21
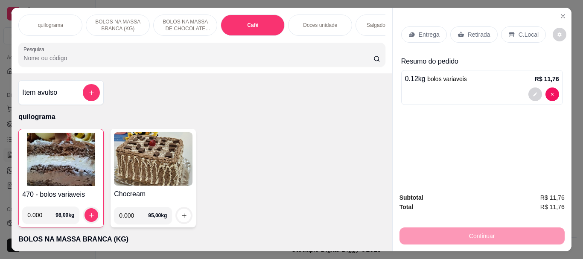
scroll to position [23, 0]
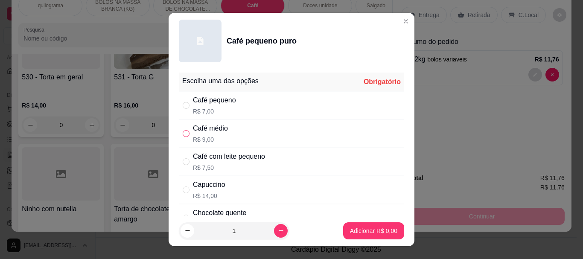
click at [183, 134] on input "" at bounding box center [186, 133] width 7 height 7
radio input "true"
click at [344, 229] on button "Adicionar R$ 9,00" at bounding box center [373, 230] width 59 height 17
type input "1"
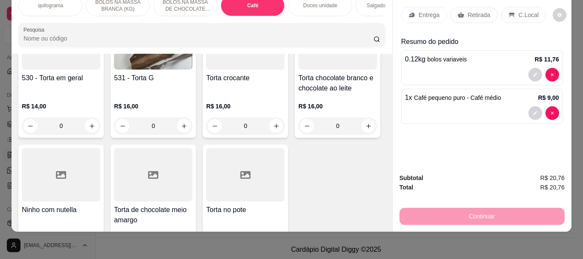
click at [468, 11] on p "Retirada" at bounding box center [479, 15] width 23 height 9
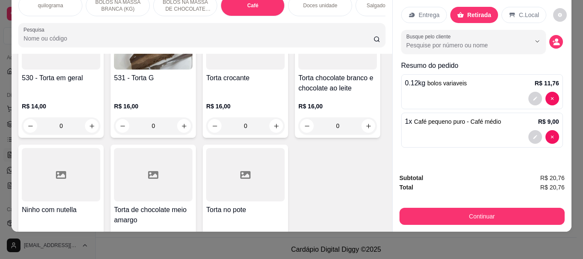
click at [521, 11] on p "C.Local" at bounding box center [529, 15] width 20 height 9
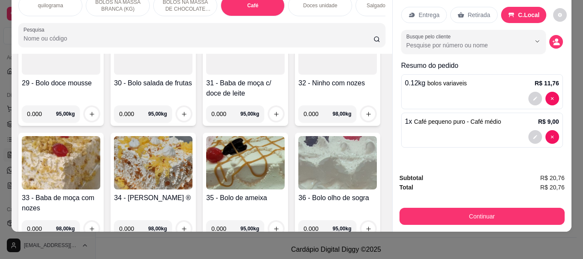
scroll to position [0, 0]
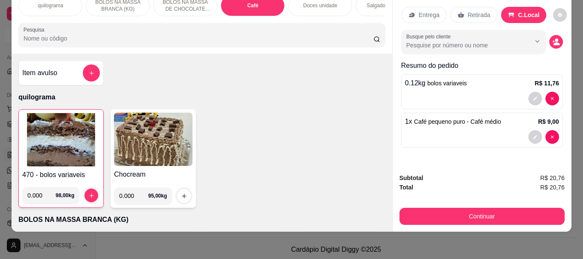
click at [23, 40] on input "Pesquisa" at bounding box center [198, 38] width 350 height 9
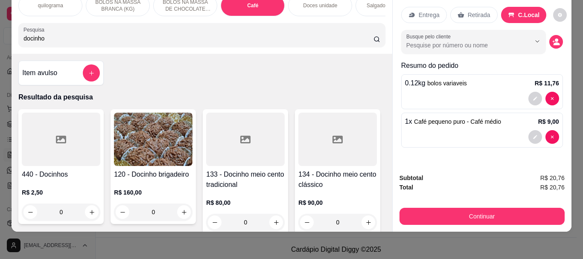
type input "docinho"
click at [32, 137] on div at bounding box center [61, 139] width 79 height 53
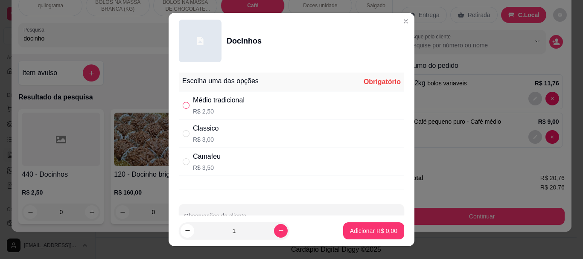
click at [183, 103] on input "" at bounding box center [186, 105] width 7 height 7
radio input "true"
click at [355, 229] on p "Adicionar R$ 2,50" at bounding box center [374, 231] width 46 height 8
type input "1"
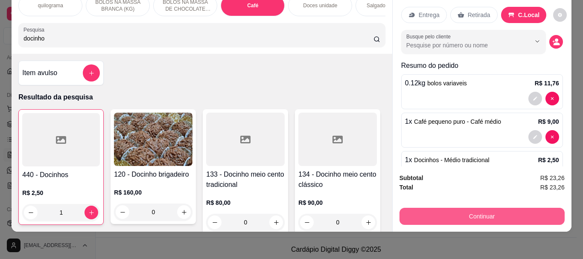
click at [471, 211] on button "Continuar" at bounding box center [482, 216] width 165 height 17
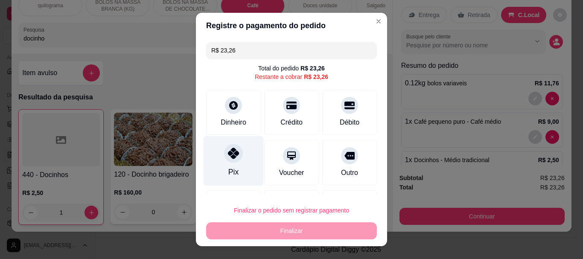
click at [235, 156] on div at bounding box center [233, 153] width 19 height 19
type input "R$ 0,00"
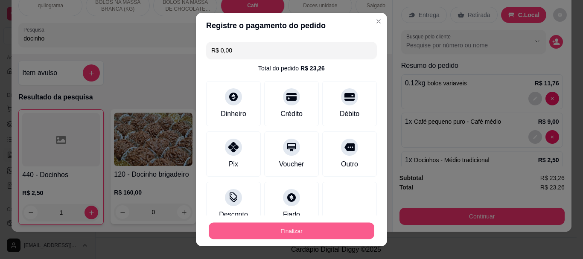
click at [285, 225] on button "Finalizar" at bounding box center [292, 230] width 166 height 17
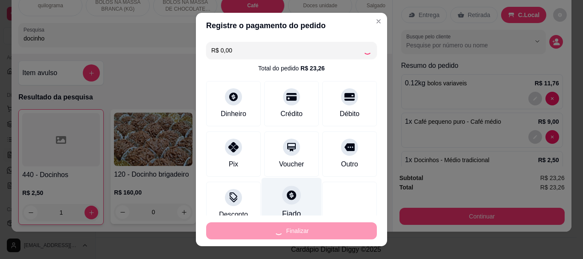
type input "0"
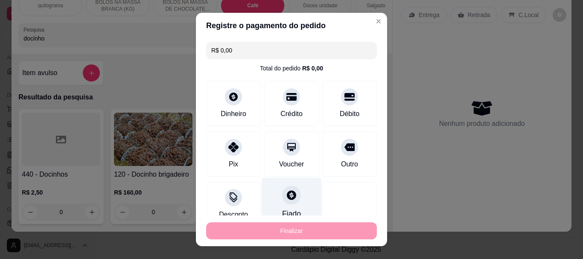
type input "-R$ 23,26"
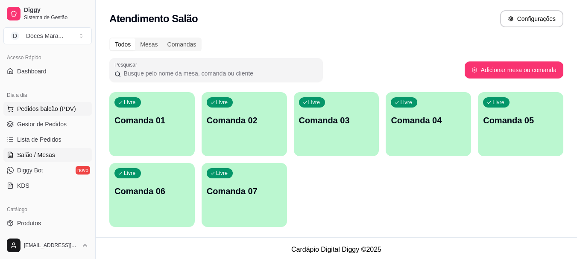
click at [29, 112] on span "Pedidos balcão (PDV)" at bounding box center [46, 109] width 59 height 9
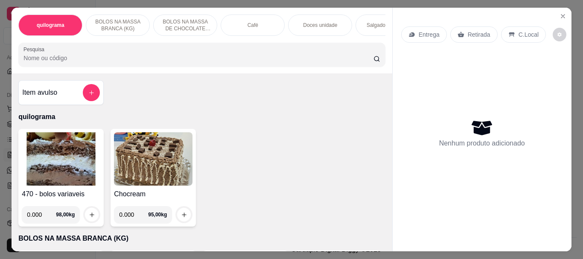
click at [315, 22] on p "Doces unidade" at bounding box center [320, 25] width 34 height 7
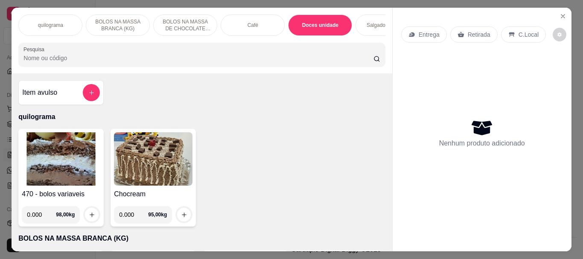
scroll to position [23, 0]
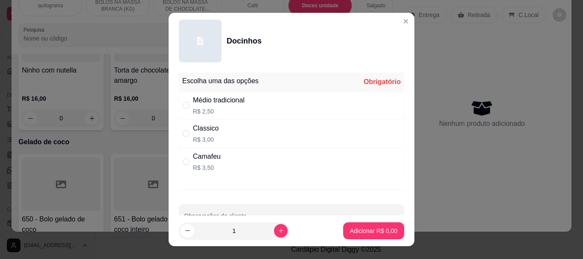
click at [203, 105] on div "Médio tradicional" at bounding box center [219, 100] width 52 height 10
radio input "true"
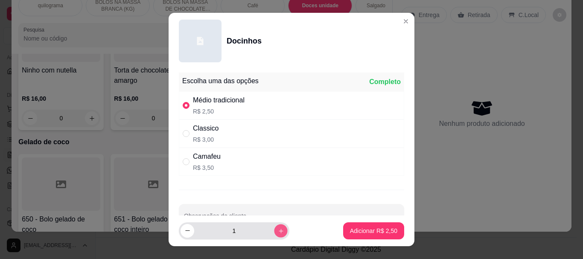
click at [275, 229] on button "increase-product-quantity" at bounding box center [280, 230] width 13 height 13
click at [275, 229] on button "increase-product-quantity" at bounding box center [281, 231] width 14 height 14
click at [275, 229] on button "increase-product-quantity" at bounding box center [280, 230] width 13 height 13
type input "5"
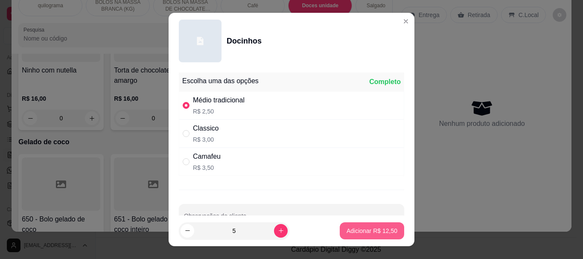
click at [352, 233] on p "Adicionar R$ 12,50" at bounding box center [372, 231] width 51 height 9
type input "5"
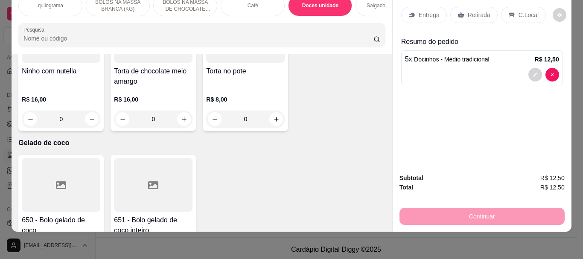
click at [481, 11] on p "Retirada" at bounding box center [479, 15] width 23 height 9
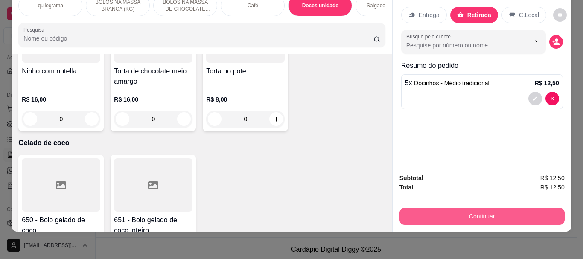
click at [496, 208] on button "Continuar" at bounding box center [482, 216] width 165 height 17
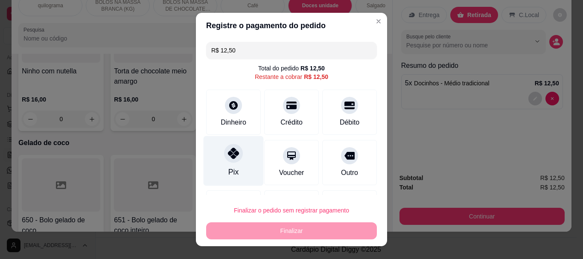
click at [230, 159] on div at bounding box center [233, 153] width 19 height 19
type input "R$ 0,00"
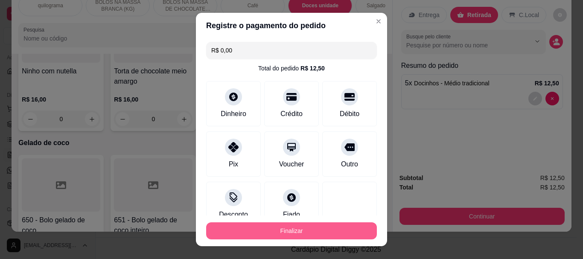
click at [277, 227] on button "Finalizar" at bounding box center [291, 230] width 171 height 17
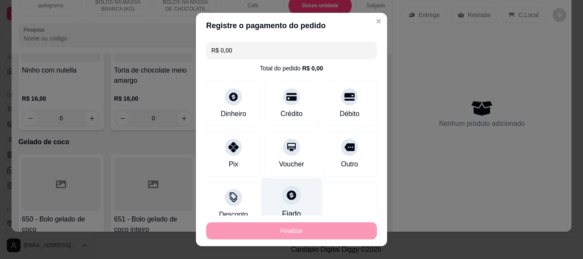
type input "0"
type input "-R$ 12,50"
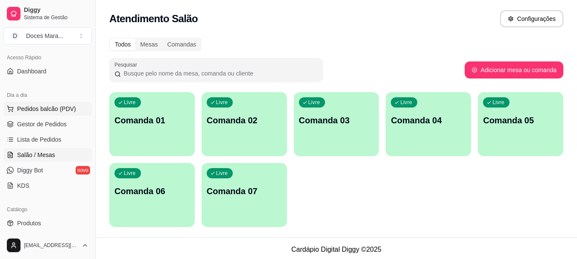
click at [43, 107] on span "Pedidos balcão (PDV)" at bounding box center [46, 109] width 59 height 9
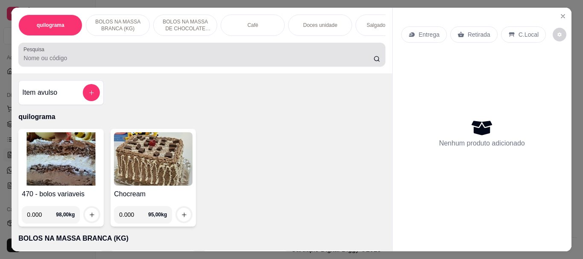
click at [82, 53] on div at bounding box center [201, 54] width 357 height 17
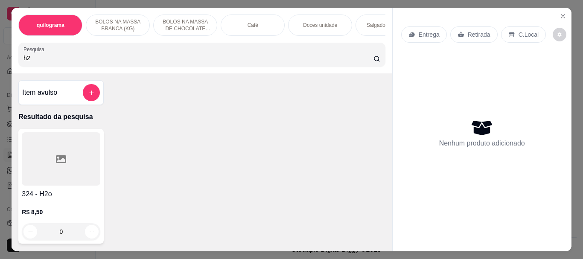
type input "h2"
click at [60, 183] on div at bounding box center [61, 158] width 79 height 53
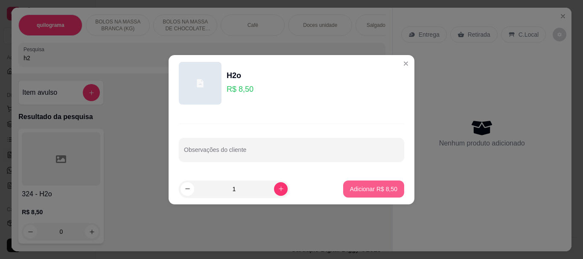
click at [374, 187] on p "Adicionar R$ 8,50" at bounding box center [373, 189] width 47 height 9
type input "1"
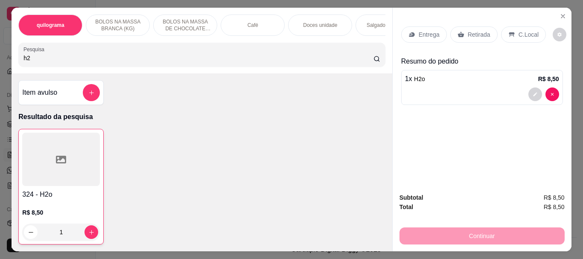
click at [321, 22] on p "Doces unidade" at bounding box center [320, 25] width 34 height 7
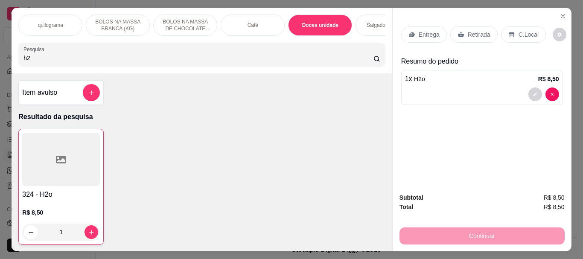
scroll to position [23, 0]
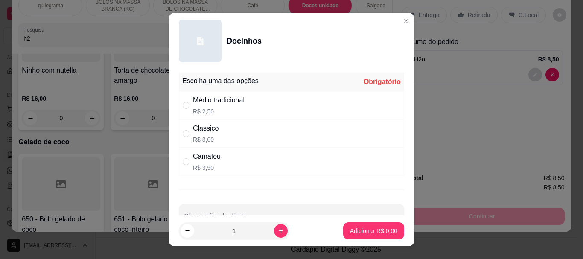
click at [207, 134] on div "Classico R$ 3,00" at bounding box center [206, 133] width 26 height 20
radio input "true"
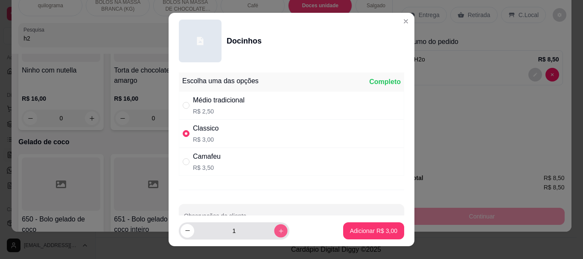
click at [279, 229] on icon "increase-product-quantity" at bounding box center [281, 231] width 4 height 4
type input "2"
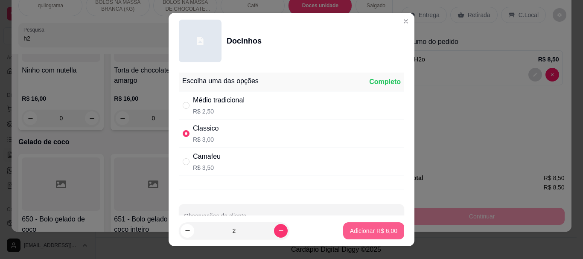
click at [365, 226] on button "Adicionar R$ 6,00" at bounding box center [373, 230] width 61 height 17
type input "2"
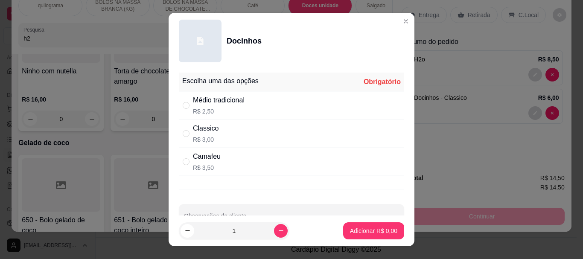
click at [195, 102] on div "Médio tradicional" at bounding box center [219, 100] width 52 height 10
radio input "true"
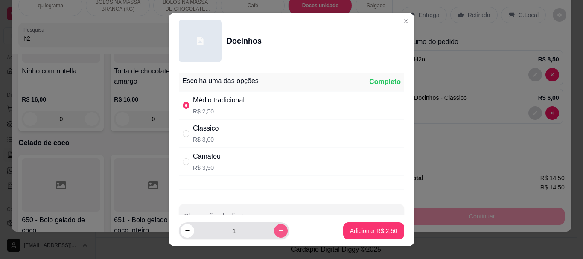
click at [278, 228] on icon "increase-product-quantity" at bounding box center [281, 231] width 6 height 6
type input "2"
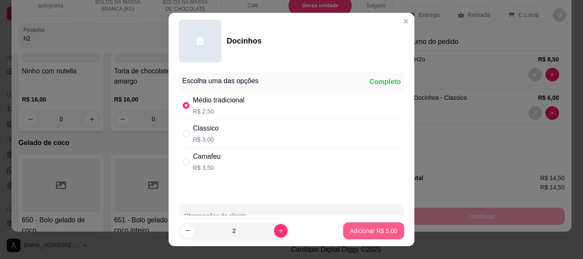
click at [355, 226] on button "Adicionar R$ 5,00" at bounding box center [373, 230] width 61 height 17
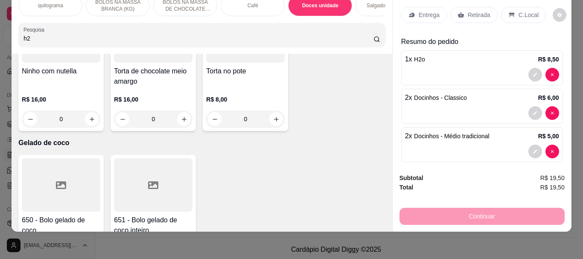
click at [476, 11] on p "Retirada" at bounding box center [479, 15] width 23 height 9
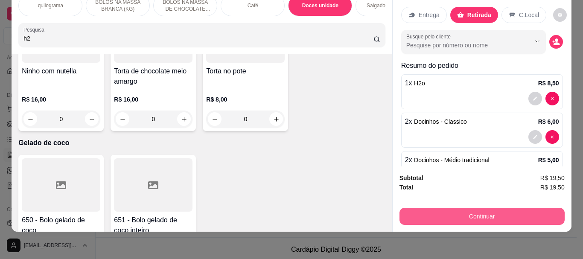
click at [488, 209] on button "Continuar" at bounding box center [482, 216] width 165 height 17
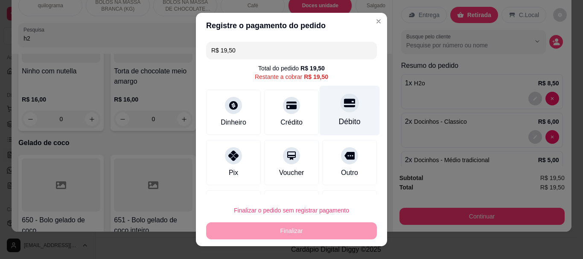
click at [345, 111] on div "Débito" at bounding box center [350, 111] width 60 height 50
type input "R$ 0,00"
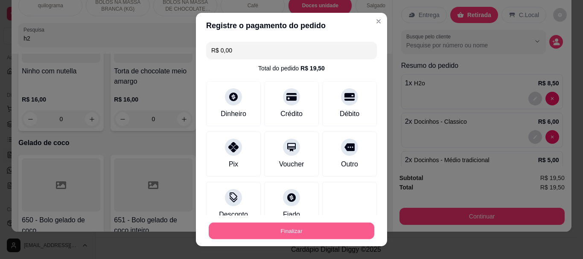
click at [305, 225] on button "Finalizar" at bounding box center [292, 230] width 166 height 17
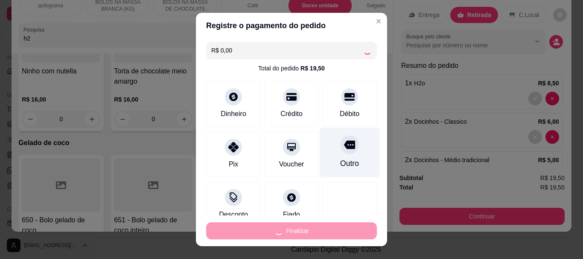
type input "0"
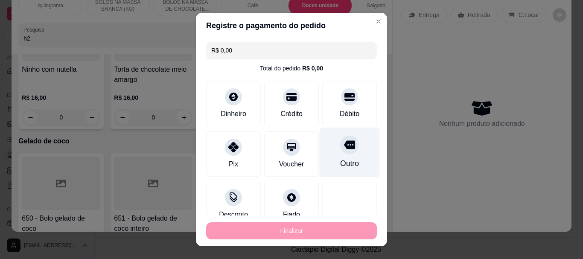
type input "-R$ 19,50"
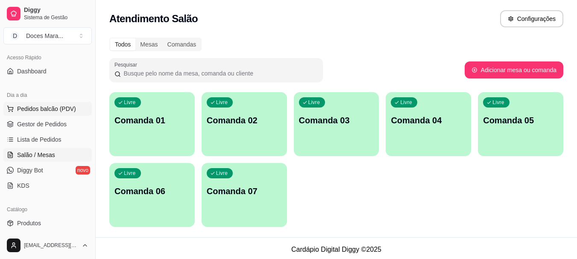
click at [29, 108] on span "Pedidos balcão (PDV)" at bounding box center [46, 109] width 59 height 9
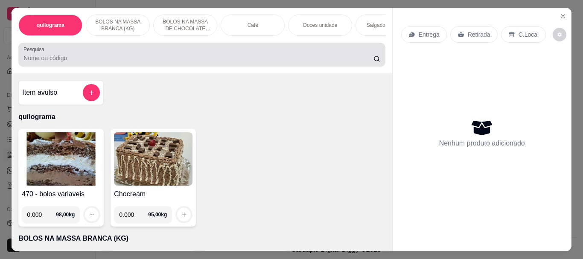
click at [62, 58] on input "Pesquisa" at bounding box center [198, 58] width 350 height 9
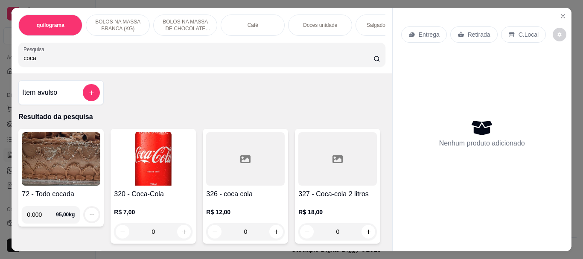
type input "coca"
click at [140, 141] on img at bounding box center [153, 158] width 79 height 53
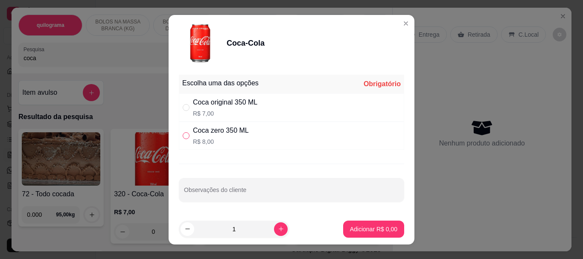
click at [183, 135] on input "" at bounding box center [186, 135] width 7 height 7
radio input "true"
click at [359, 230] on p "Adicionar R$ 8,00" at bounding box center [373, 229] width 47 height 9
type input "1"
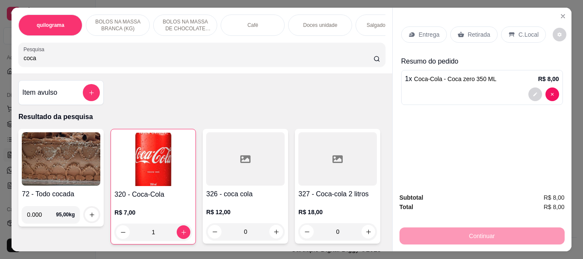
click at [468, 30] on p "Retirada" at bounding box center [479, 34] width 23 height 9
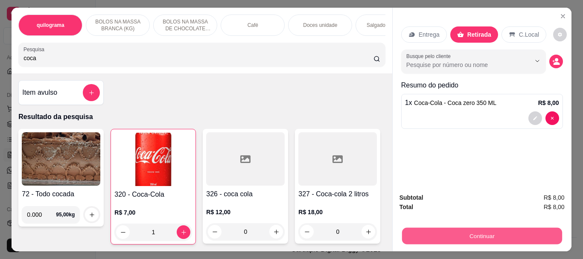
click at [488, 228] on button "Continuar" at bounding box center [482, 236] width 160 height 17
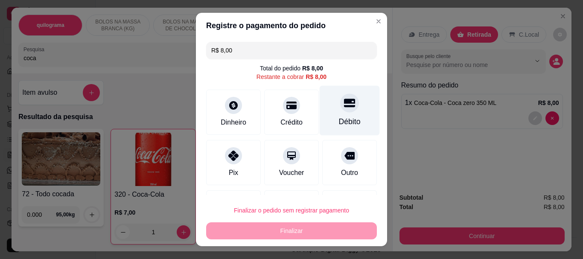
click at [345, 118] on div "Débito" at bounding box center [350, 122] width 22 height 11
type input "R$ 0,00"
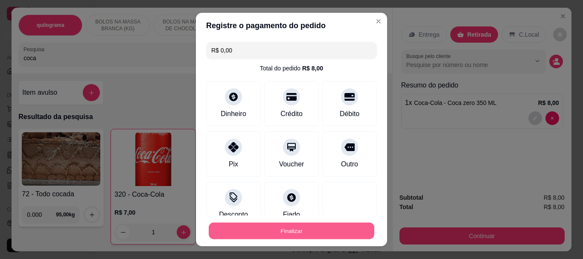
click at [290, 226] on button "Finalizar" at bounding box center [292, 230] width 166 height 17
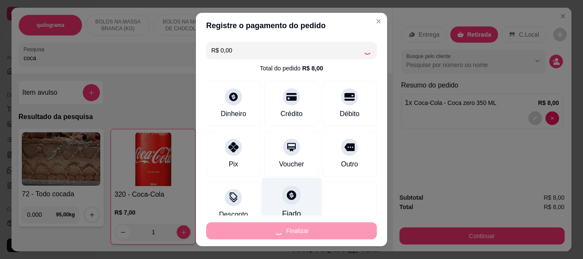
type input "0"
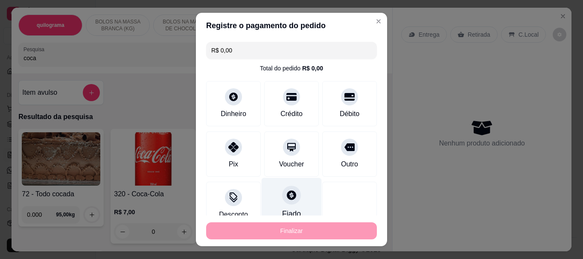
type input "-R$ 8,00"
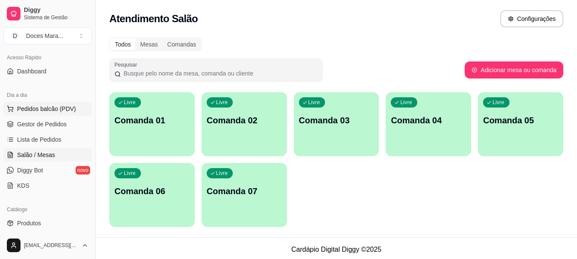
click at [44, 110] on span "Pedidos balcão (PDV)" at bounding box center [46, 109] width 59 height 9
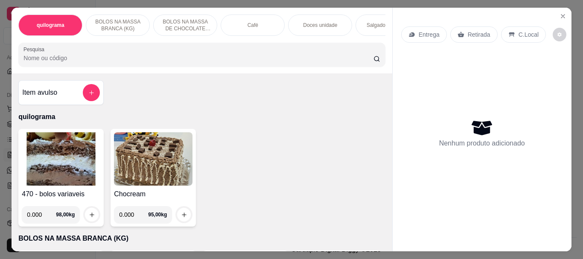
click at [47, 144] on img at bounding box center [61, 158] width 79 height 53
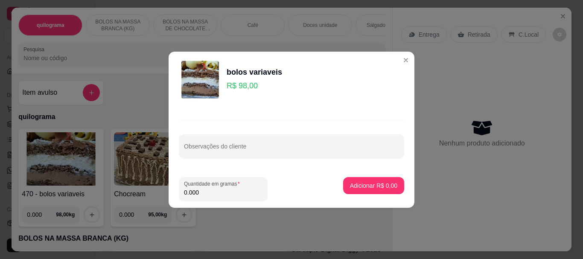
click at [202, 191] on input "0.000" at bounding box center [223, 192] width 79 height 9
type input "0.160"
click at [351, 187] on p "Adicionar R$ 15,68" at bounding box center [373, 185] width 50 height 8
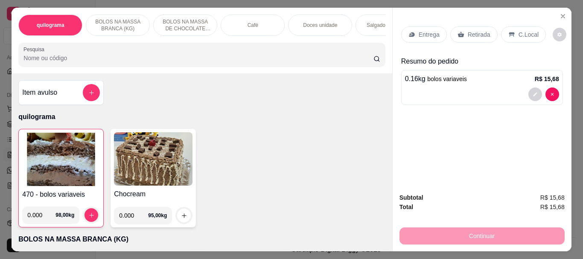
click at [480, 30] on p "Retirada" at bounding box center [479, 34] width 23 height 9
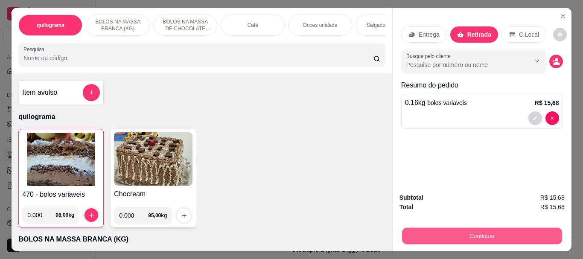
click at [460, 228] on button "Continuar" at bounding box center [482, 236] width 160 height 17
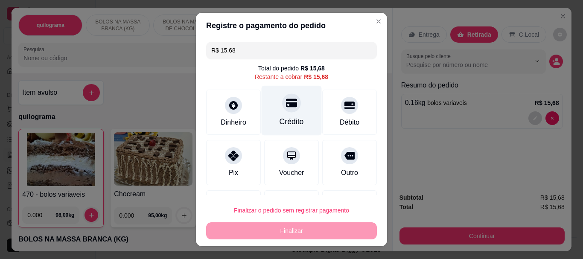
click at [286, 105] on icon at bounding box center [291, 103] width 11 height 9
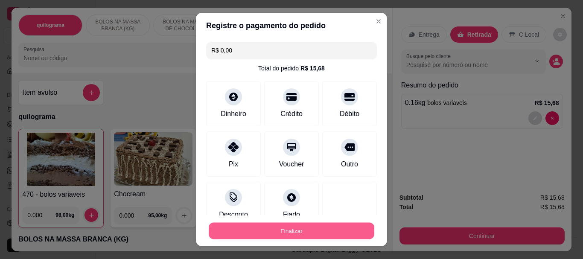
click at [277, 232] on button "Finalizar" at bounding box center [292, 230] width 166 height 17
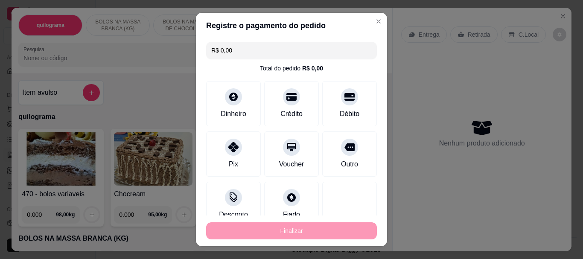
type input "-R$ 15,68"
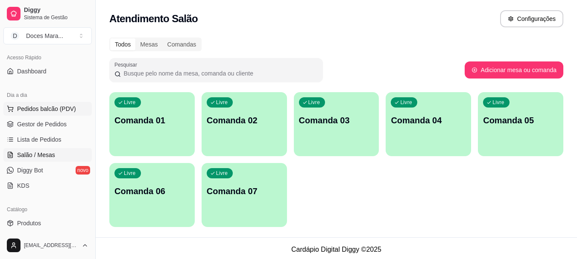
click at [29, 111] on span "Pedidos balcão (PDV)" at bounding box center [46, 109] width 59 height 9
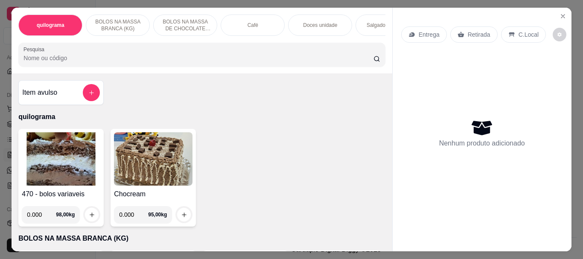
click at [284, 154] on div "470 - bolos variaveis 0.000 98,00 kg Chocream 0.000 95,00 kg" at bounding box center [201, 178] width 367 height 98
click at [232, 169] on div "470 - bolos variaveis 0.000 98,00 kg Chocream 0.000 95,00 kg" at bounding box center [201, 178] width 367 height 98
select select "ALL"
select select "0"
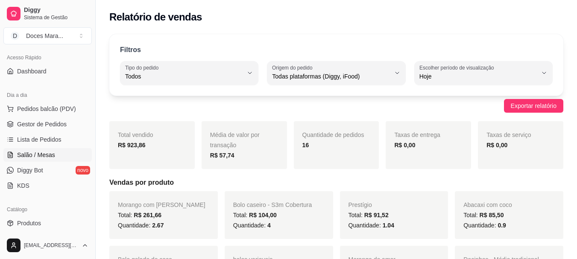
click at [34, 157] on span "Salão / Mesas" at bounding box center [36, 155] width 38 height 9
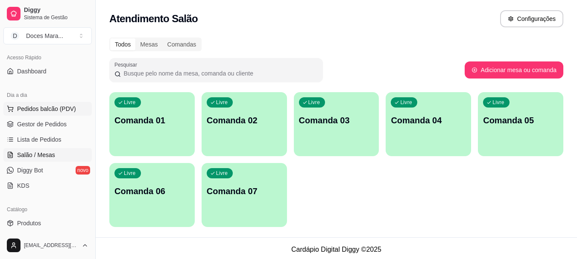
click at [36, 108] on span "Pedidos balcão (PDV)" at bounding box center [46, 109] width 59 height 9
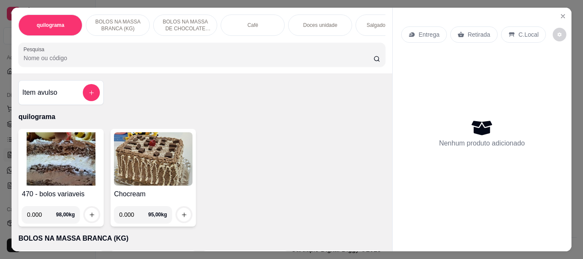
click at [49, 61] on input "Pesquisa" at bounding box center [198, 58] width 350 height 9
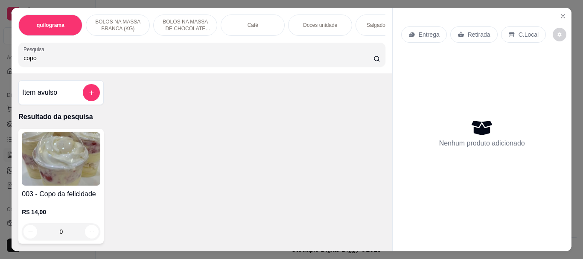
type input "copo"
click at [59, 147] on img at bounding box center [61, 158] width 79 height 53
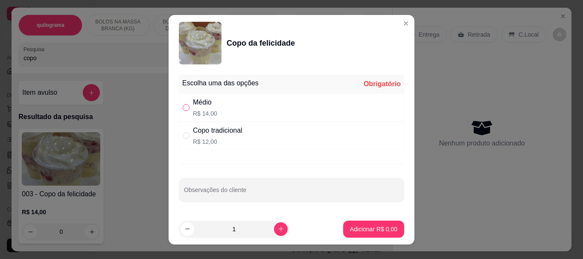
click at [184, 107] on input "" at bounding box center [186, 107] width 7 height 7
radio input "true"
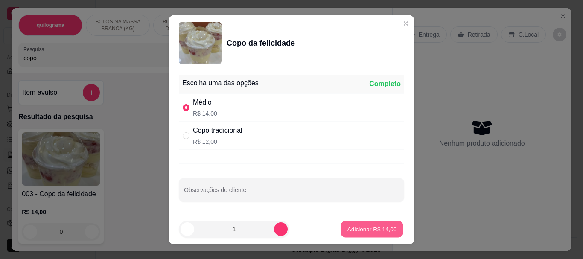
click at [342, 225] on button "Adicionar R$ 14,00" at bounding box center [372, 229] width 63 height 17
type input "1"
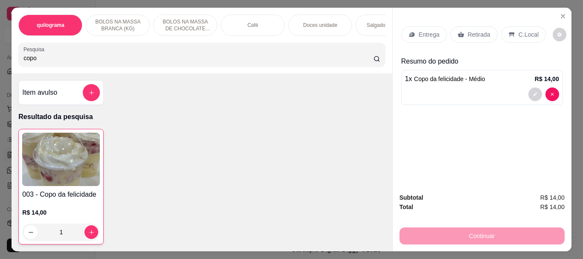
click at [38, 62] on input "copo" at bounding box center [198, 58] width 350 height 9
type input "c"
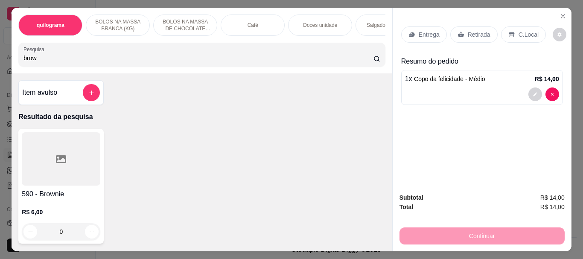
type input "brow"
click at [67, 166] on div at bounding box center [61, 158] width 79 height 53
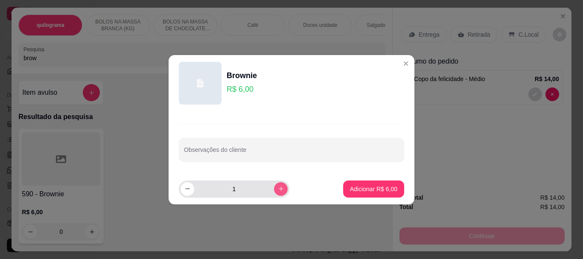
click at [274, 193] on button "increase-product-quantity" at bounding box center [281, 189] width 14 height 14
type input "2"
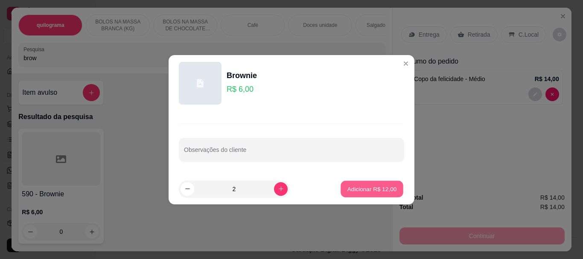
click at [350, 187] on p "Adicionar R$ 12,00" at bounding box center [373, 189] width 50 height 8
type input "2"
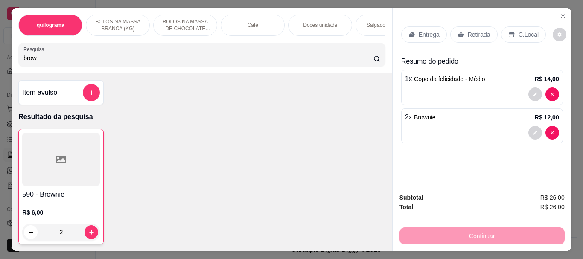
click at [60, 61] on input "brow" at bounding box center [198, 58] width 350 height 9
type input "b"
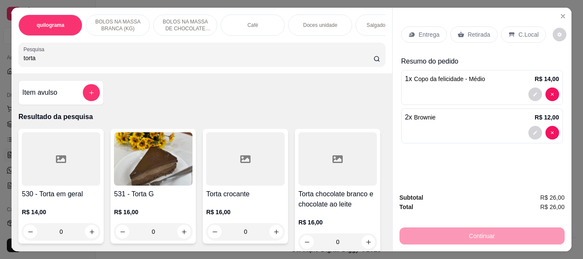
type input "torta"
click at [126, 151] on img at bounding box center [153, 158] width 79 height 53
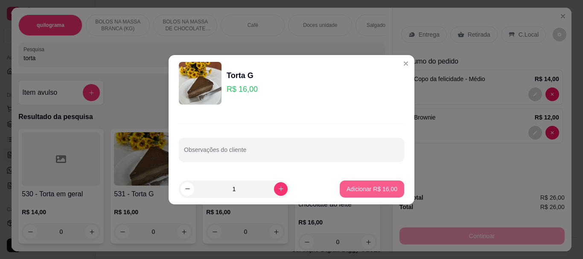
click at [358, 186] on p "Adicionar R$ 16,00" at bounding box center [372, 189] width 51 height 9
type input "1"
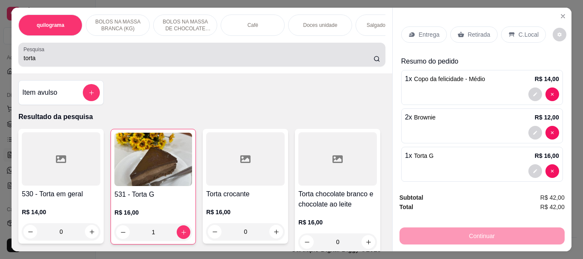
click at [46, 62] on input "torta" at bounding box center [198, 58] width 350 height 9
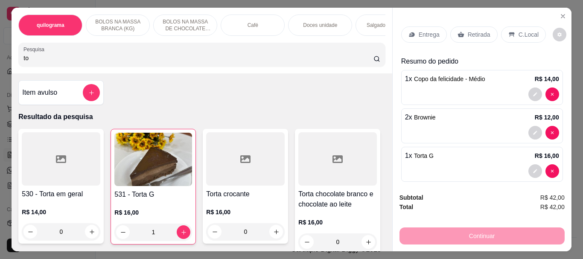
type input "t"
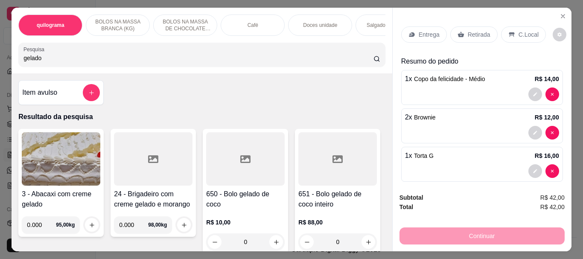
type input "gelado"
click at [213, 161] on div at bounding box center [245, 158] width 79 height 53
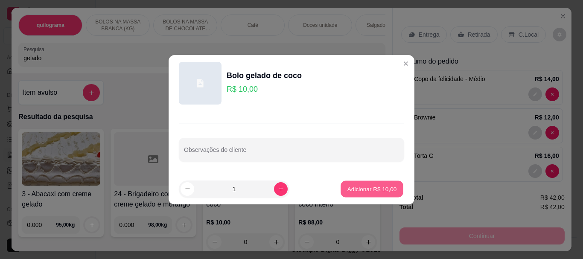
click at [374, 187] on p "Adicionar R$ 10,00" at bounding box center [373, 189] width 50 height 8
type input "1"
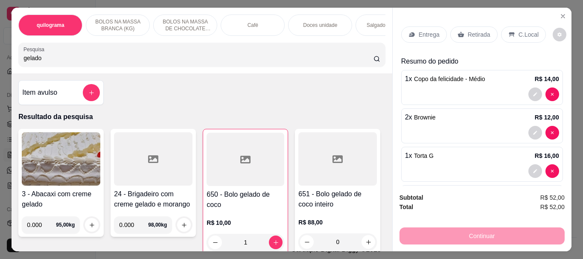
click at [50, 61] on input "gelado" at bounding box center [198, 58] width 350 height 9
type input "g"
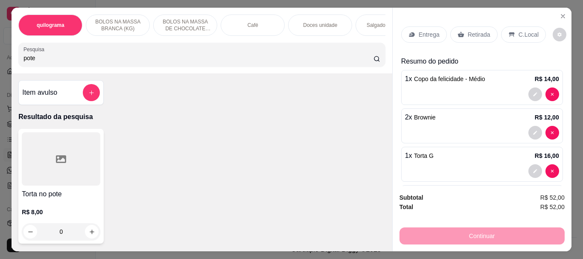
type input "pote"
click at [66, 153] on div at bounding box center [61, 158] width 79 height 53
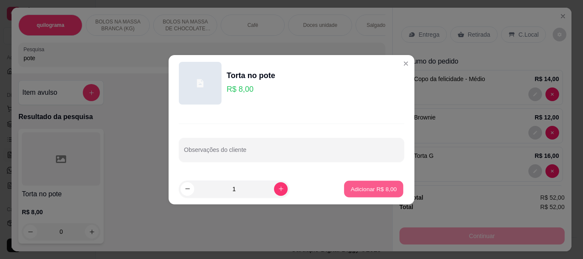
click at [379, 188] on p "Adicionar R$ 8,00" at bounding box center [374, 189] width 46 height 8
type input "1"
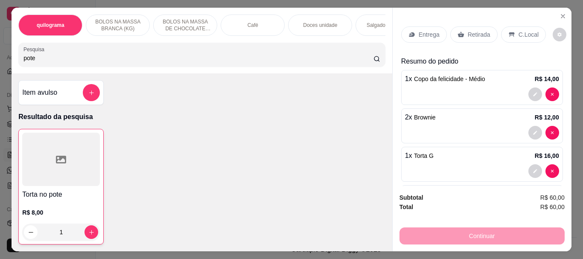
click at [61, 62] on input "pote" at bounding box center [198, 58] width 350 height 9
type input "p"
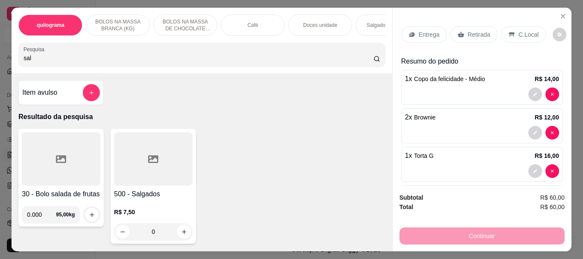
type input "sal"
click at [120, 173] on div at bounding box center [153, 158] width 79 height 53
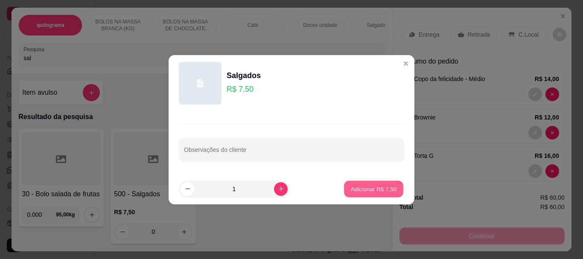
click at [362, 186] on p "Adicionar R$ 7,50" at bounding box center [374, 189] width 46 height 8
type input "1"
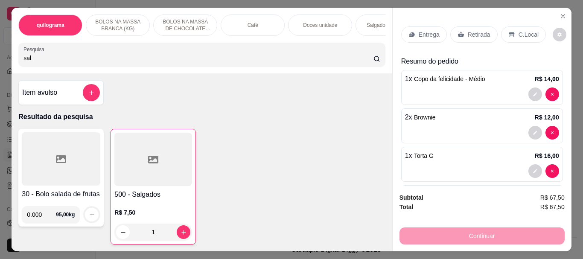
click at [34, 62] on input "sal" at bounding box center [198, 58] width 350 height 9
type input "s"
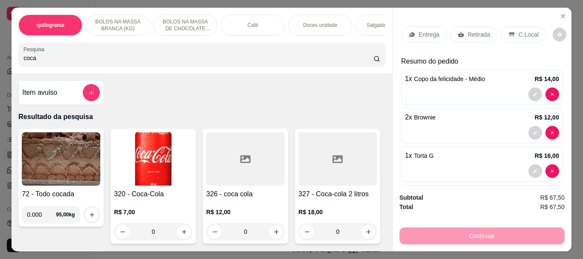
type input "coca"
click at [132, 156] on img at bounding box center [153, 158] width 79 height 53
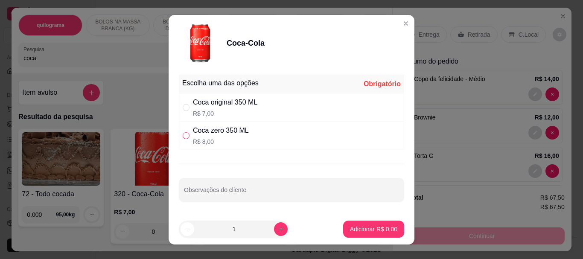
click at [183, 135] on input "" at bounding box center [186, 135] width 7 height 7
radio input "true"
click at [370, 225] on p "Adicionar R$ 8,00" at bounding box center [374, 229] width 46 height 8
type input "1"
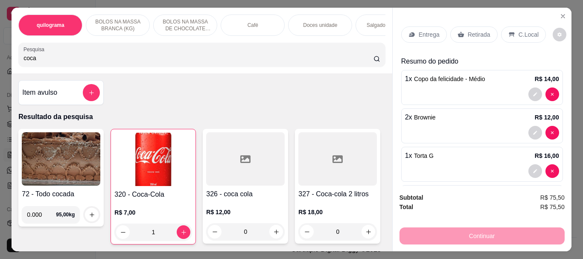
click at [480, 30] on p "Retirada" at bounding box center [479, 34] width 23 height 9
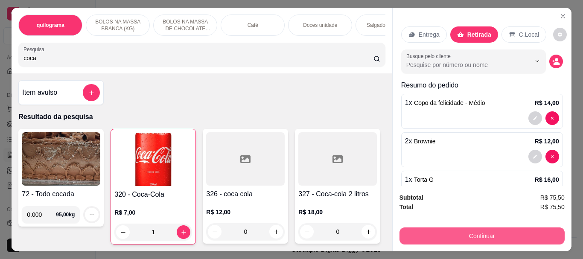
click at [475, 232] on button "Continuar" at bounding box center [482, 236] width 165 height 17
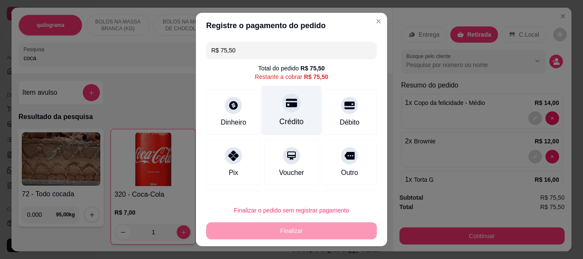
click at [285, 121] on div "Crédito" at bounding box center [292, 122] width 24 height 11
type input "R$ 0,00"
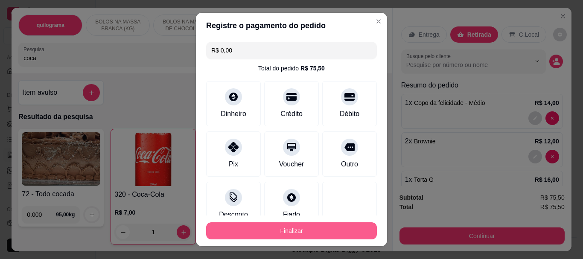
click at [295, 229] on button "Finalizar" at bounding box center [291, 230] width 171 height 17
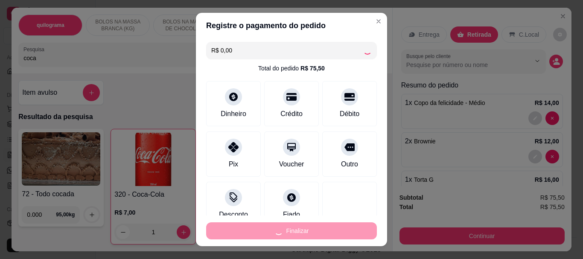
type input "0"
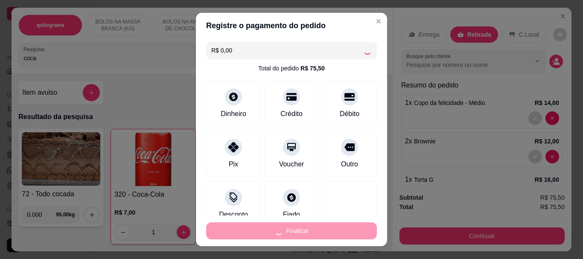
type input "0"
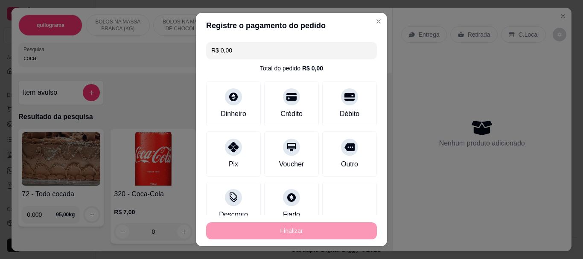
type input "-R$ 75,50"
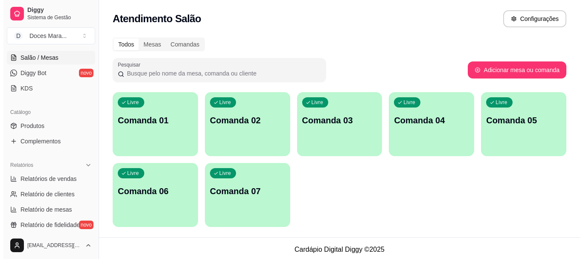
scroll to position [184, 0]
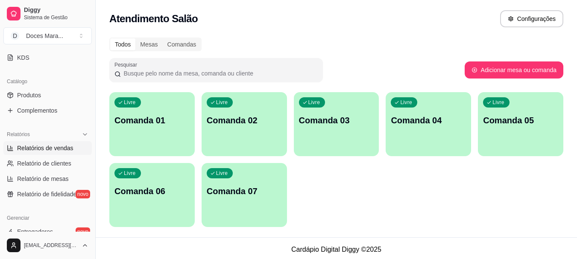
click at [38, 148] on span "Relatórios de vendas" at bounding box center [45, 148] width 56 height 9
select select "ALL"
select select "0"
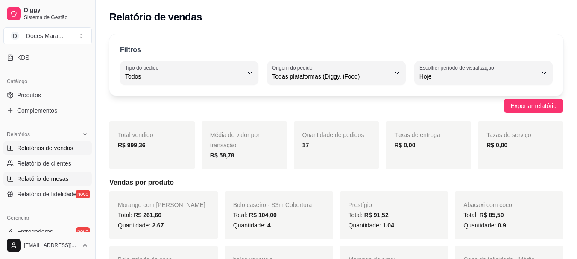
click at [48, 179] on span "Relatório de mesas" at bounding box center [43, 179] width 52 height 9
select select "TOTAL_OF_ORDERS"
select select "7"
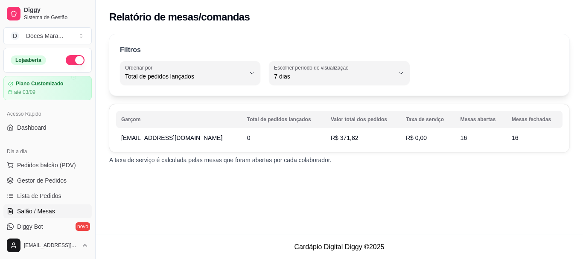
click at [47, 207] on span "Salão / Mesas" at bounding box center [36, 211] width 38 height 9
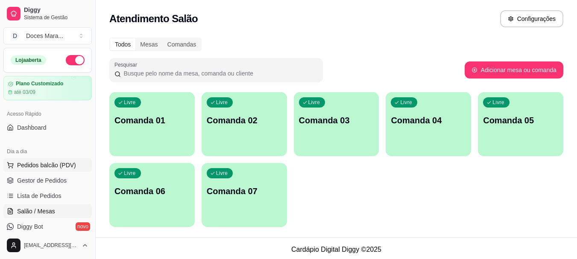
click at [37, 164] on span "Pedidos balcão (PDV)" at bounding box center [46, 165] width 59 height 9
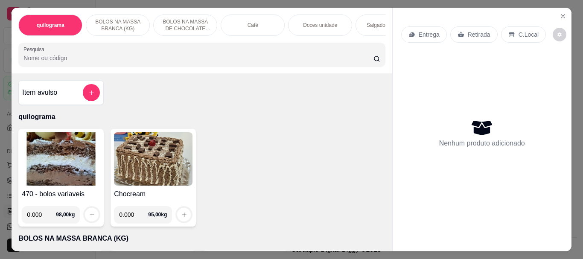
click at [42, 62] on input "Pesquisa" at bounding box center [198, 58] width 350 height 9
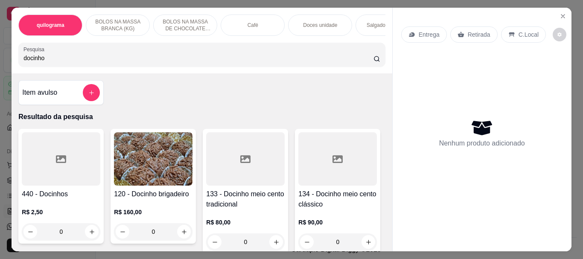
type input "docinho"
click at [77, 164] on div at bounding box center [61, 158] width 79 height 53
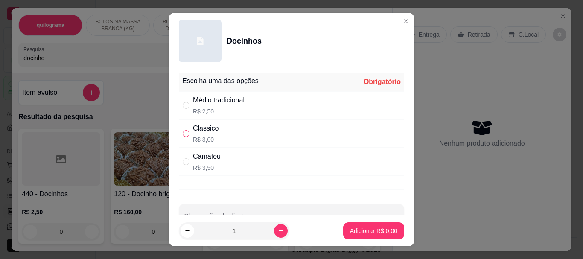
click at [184, 137] on input "" at bounding box center [186, 133] width 7 height 7
radio input "true"
click at [274, 231] on button "increase-product-quantity" at bounding box center [281, 231] width 14 height 14
type input "2"
click at [368, 231] on p "Adicionar R$ 6,00" at bounding box center [374, 231] width 46 height 8
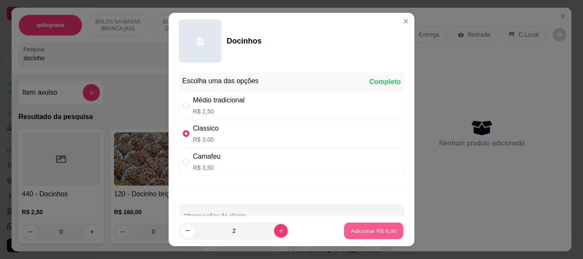
type input "2"
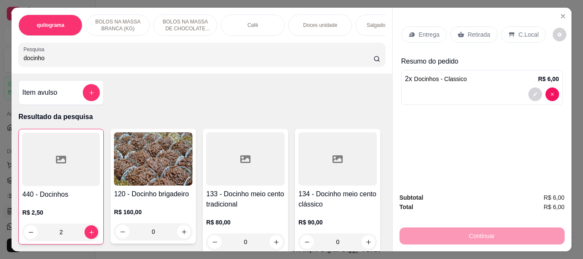
click at [476, 34] on p "Retirada" at bounding box center [479, 34] width 23 height 9
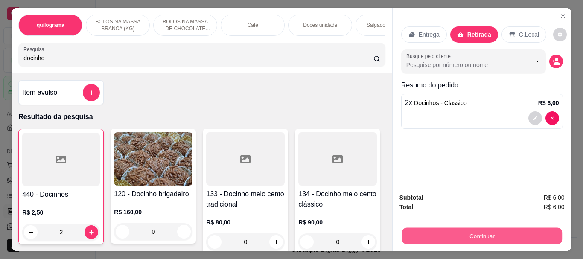
click at [488, 231] on button "Continuar" at bounding box center [482, 236] width 160 height 17
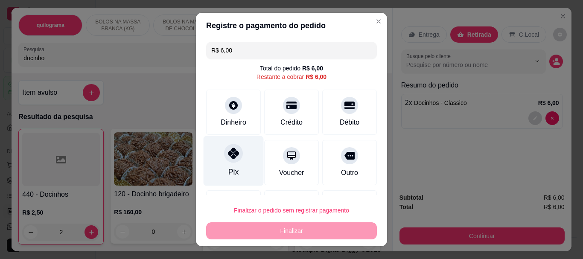
click at [228, 158] on icon at bounding box center [233, 153] width 11 height 11
type input "R$ 0,00"
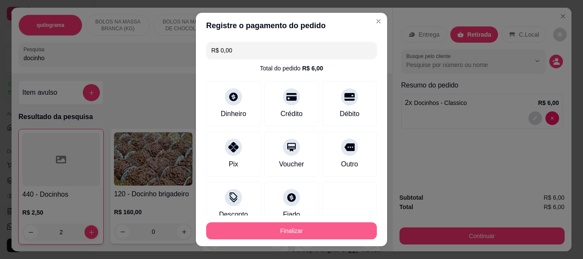
click at [286, 230] on button "Finalizar" at bounding box center [291, 230] width 171 height 17
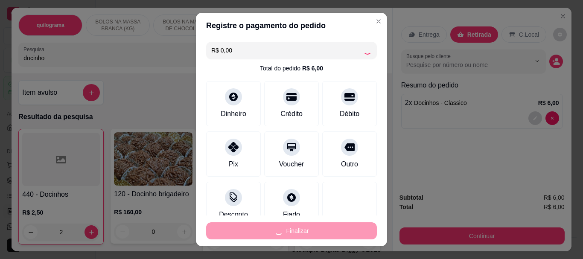
type input "0"
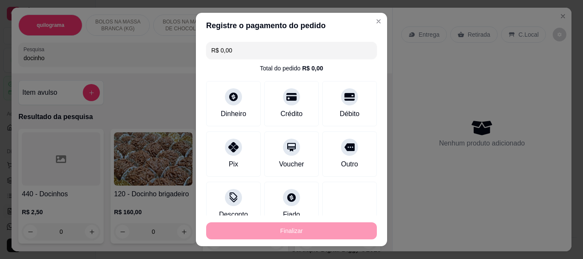
type input "-R$ 6,00"
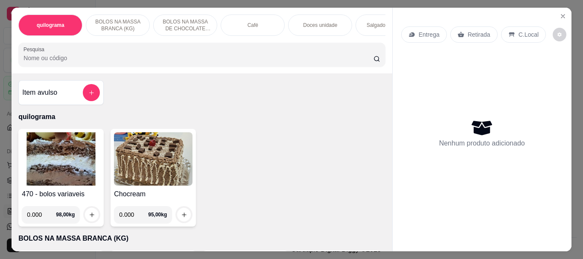
click at [57, 170] on img at bounding box center [61, 158] width 79 height 53
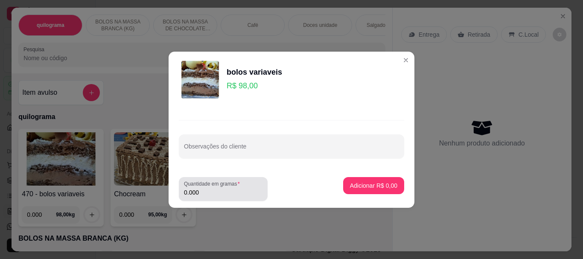
click at [216, 191] on input "0.000" at bounding box center [223, 192] width 79 height 9
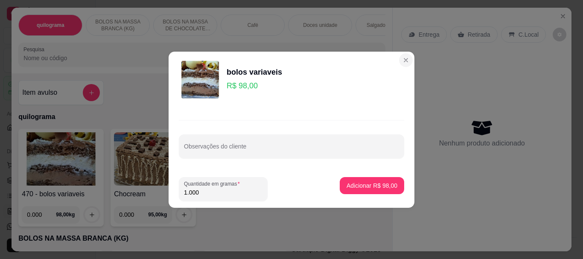
type input "1.000"
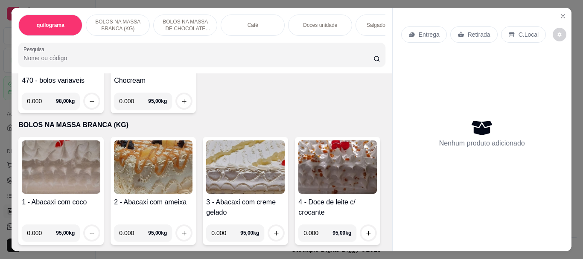
scroll to position [128, 0]
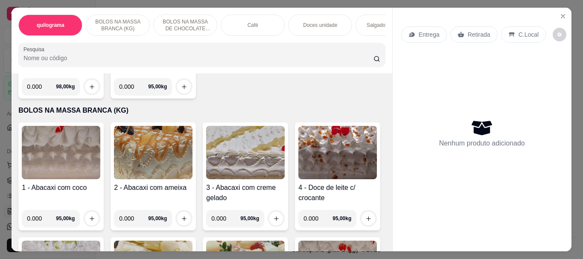
click at [244, 151] on img at bounding box center [245, 152] width 79 height 53
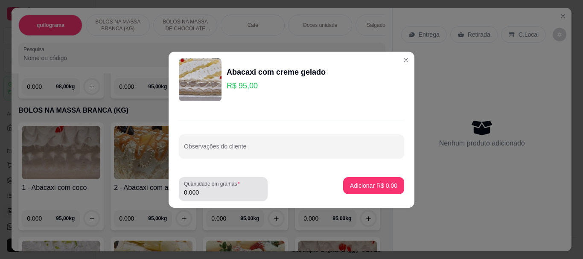
click at [203, 192] on input "0.000" at bounding box center [223, 192] width 79 height 9
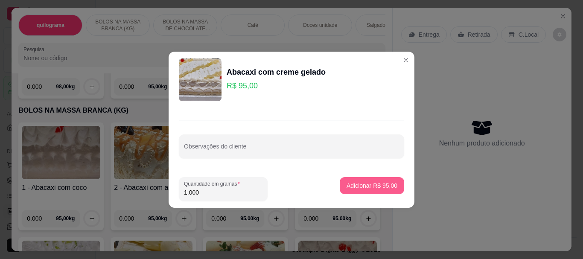
type input "1.000"
click at [363, 182] on p "Adicionar R$ 95,00" at bounding box center [372, 185] width 51 height 9
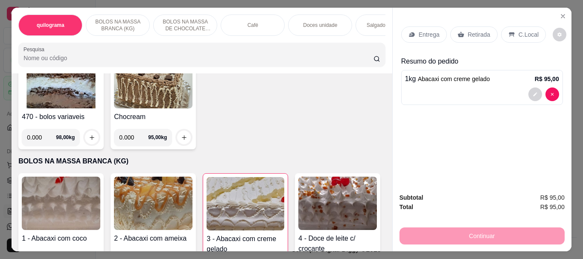
scroll to position [0, 0]
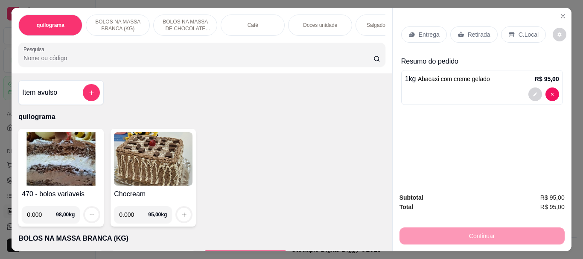
click at [479, 31] on p "Retirada" at bounding box center [479, 34] width 23 height 9
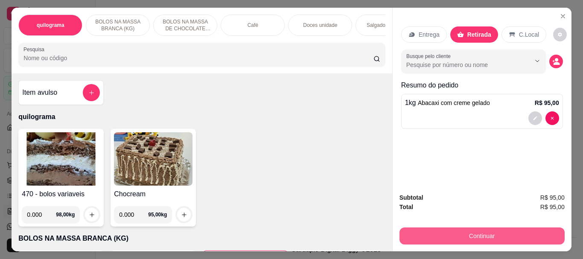
click at [480, 230] on button "Continuar" at bounding box center [482, 236] width 165 height 17
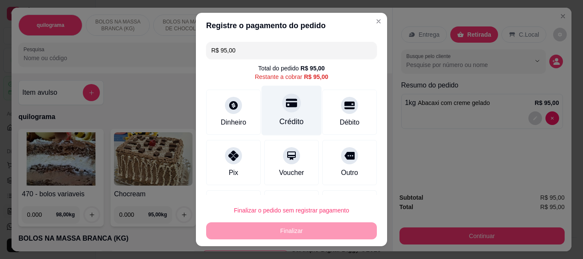
click at [280, 117] on div "Crédito" at bounding box center [292, 122] width 24 height 11
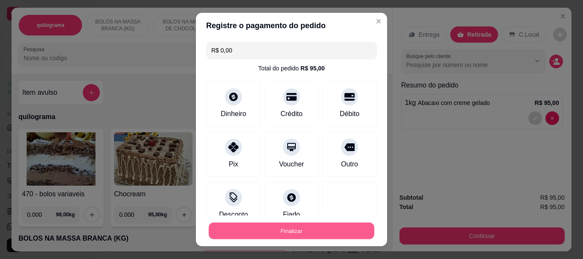
click at [281, 233] on button "Finalizar" at bounding box center [292, 230] width 166 height 17
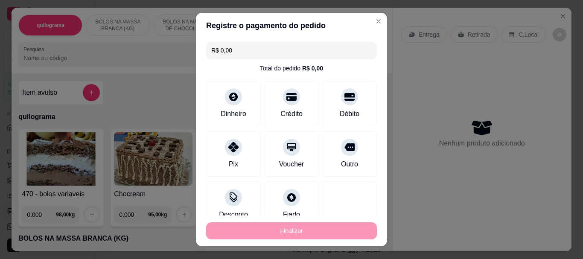
type input "-R$ 95,00"
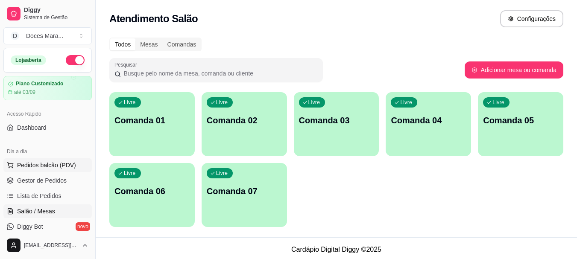
click at [48, 168] on span "Pedidos balcão (PDV)" at bounding box center [46, 165] width 59 height 9
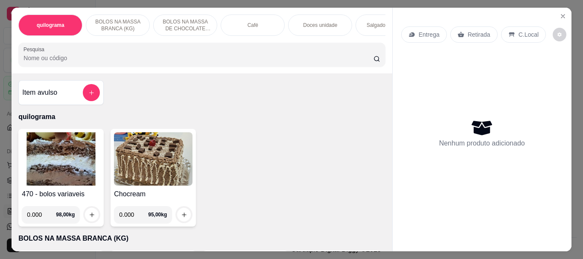
click at [67, 151] on img at bounding box center [61, 158] width 79 height 53
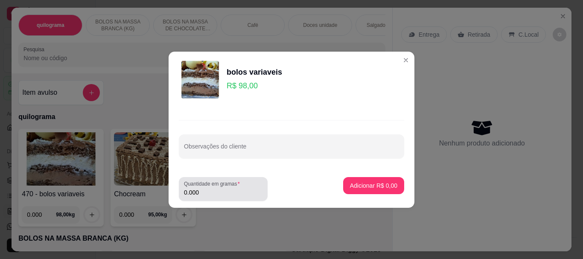
click at [207, 195] on input "0.000" at bounding box center [223, 192] width 79 height 9
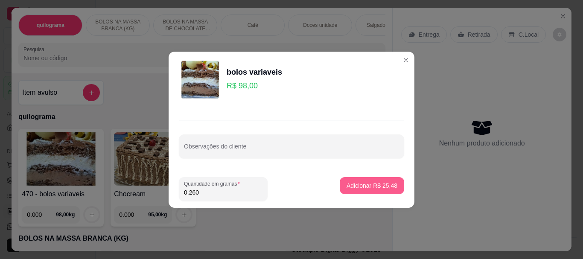
type input "0.260"
click at [371, 184] on p "Adicionar R$ 25,48" at bounding box center [373, 185] width 50 height 8
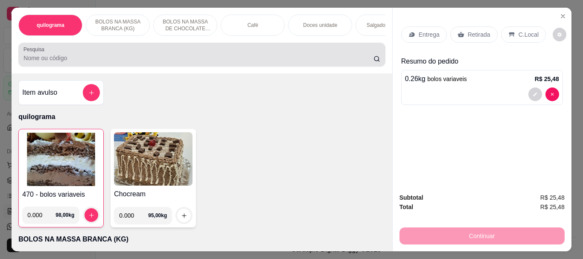
click at [76, 57] on input "Pesquisa" at bounding box center [198, 58] width 350 height 9
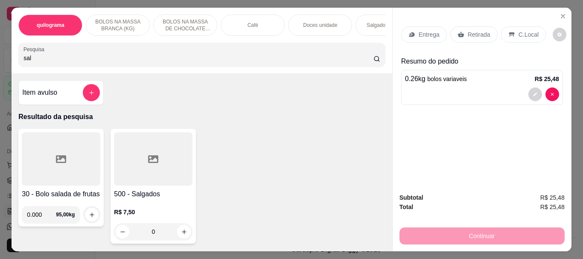
type input "sal"
click at [172, 178] on div at bounding box center [153, 158] width 79 height 53
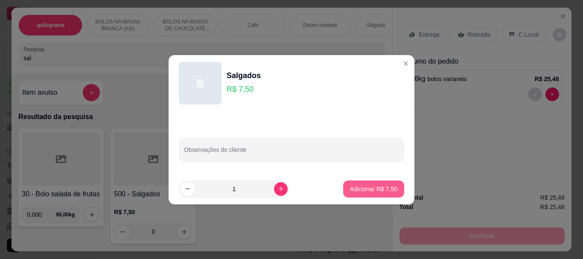
click at [367, 184] on button "Adicionar R$ 7,50" at bounding box center [373, 189] width 61 height 17
type input "1"
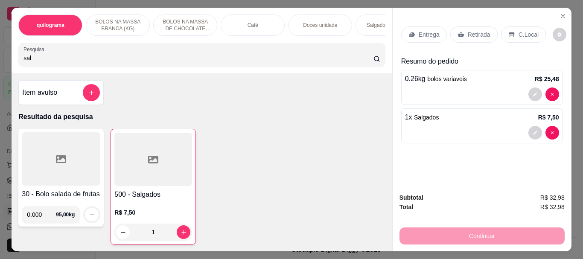
click at [475, 30] on p "Retirada" at bounding box center [479, 34] width 23 height 9
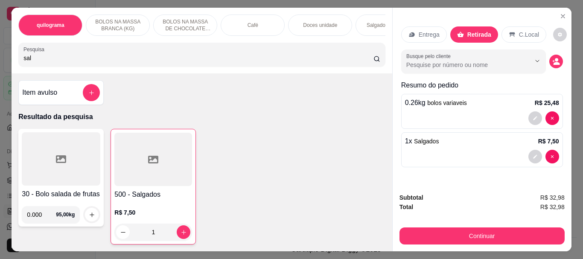
click at [513, 28] on div "C.Local" at bounding box center [524, 34] width 45 height 16
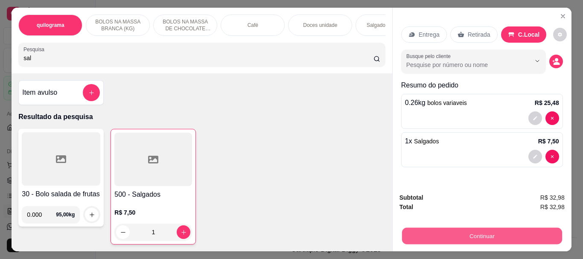
click at [497, 230] on button "Continuar" at bounding box center [482, 236] width 160 height 17
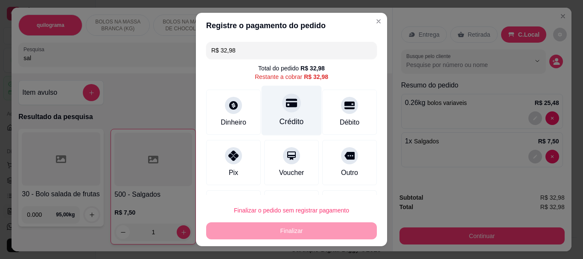
click at [283, 115] on div "Crédito" at bounding box center [292, 111] width 60 height 50
type input "R$ 0,00"
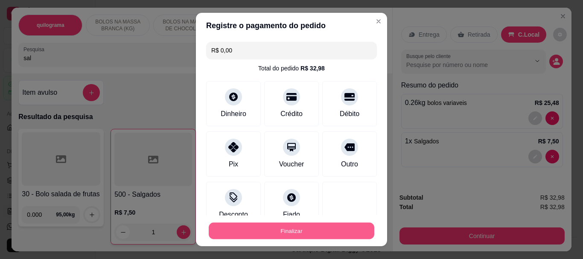
click at [287, 227] on button "Finalizar" at bounding box center [292, 230] width 166 height 17
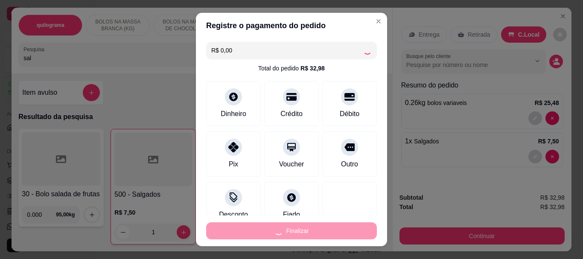
type input "0"
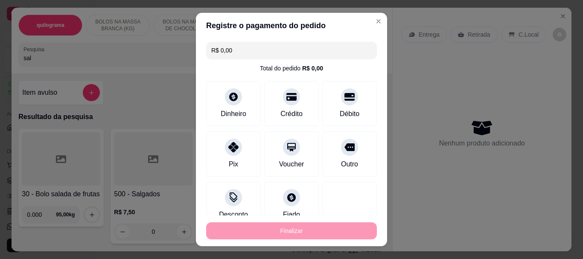
type input "-R$ 32,98"
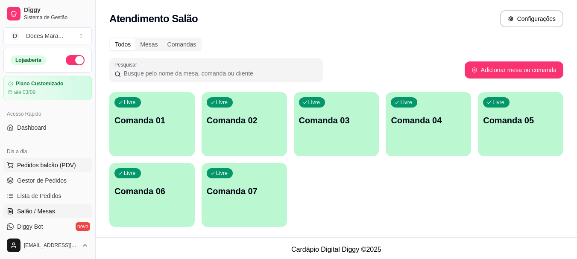
click at [38, 164] on span "Pedidos balcão (PDV)" at bounding box center [46, 165] width 59 height 9
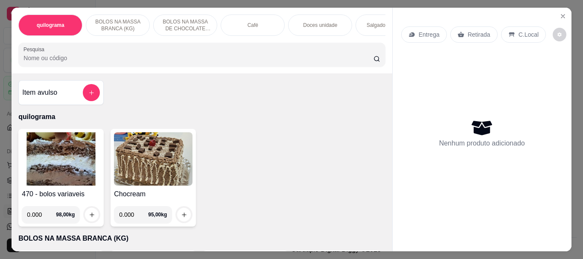
click at [76, 161] on img at bounding box center [61, 158] width 79 height 53
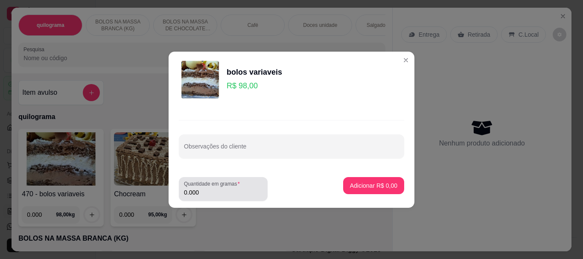
click at [207, 192] on input "0.000" at bounding box center [223, 192] width 79 height 9
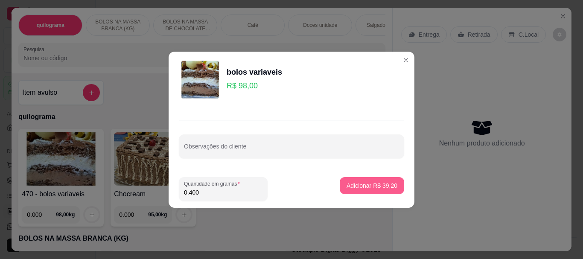
type input "0.400"
click at [357, 190] on p "Adicionar R$ 39,20" at bounding box center [373, 185] width 50 height 8
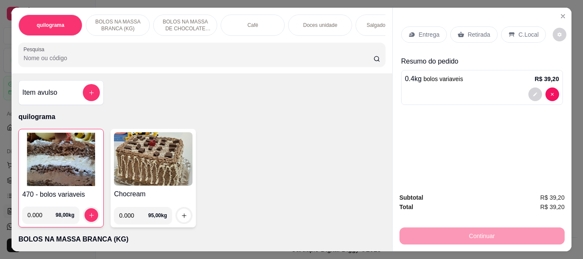
click at [468, 32] on p "Retirada" at bounding box center [479, 34] width 23 height 9
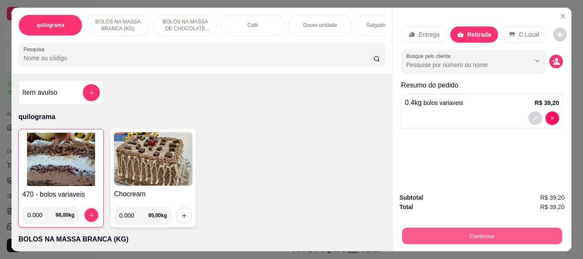
click at [469, 231] on button "Continuar" at bounding box center [482, 236] width 160 height 17
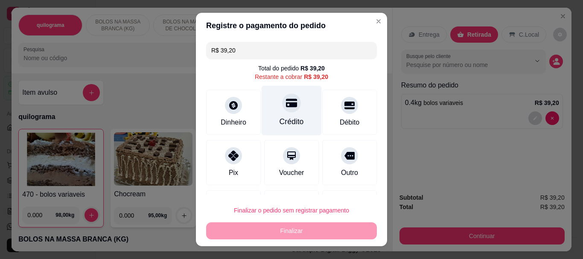
click at [280, 123] on div "Crédito" at bounding box center [292, 122] width 24 height 11
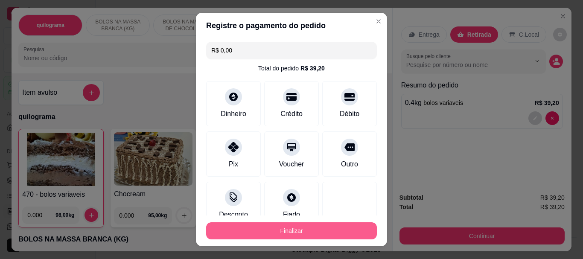
click at [292, 231] on button "Finalizar" at bounding box center [291, 230] width 171 height 17
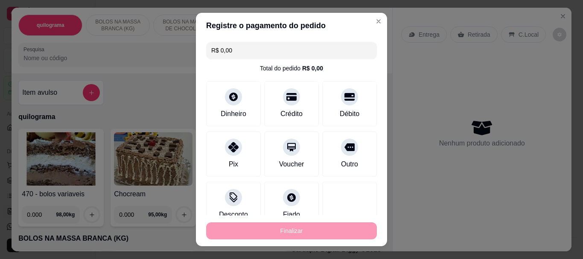
type input "-R$ 39,20"
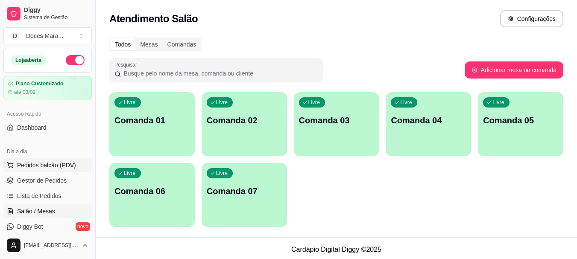
click at [53, 167] on span "Pedidos balcão (PDV)" at bounding box center [46, 165] width 59 height 9
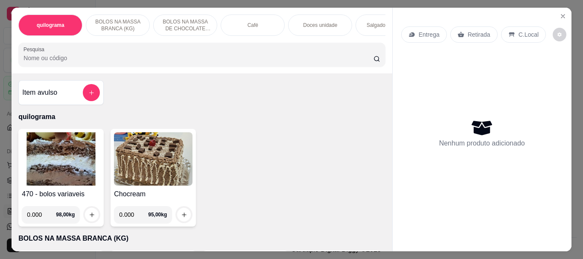
click at [58, 149] on img at bounding box center [61, 158] width 79 height 53
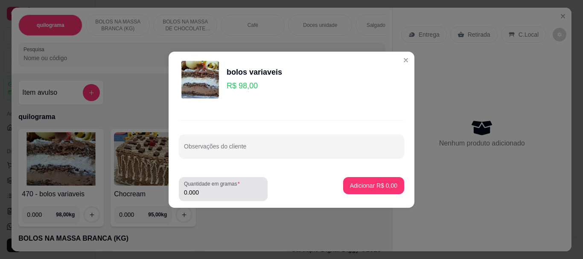
click at [209, 193] on input "0.000" at bounding box center [223, 192] width 79 height 9
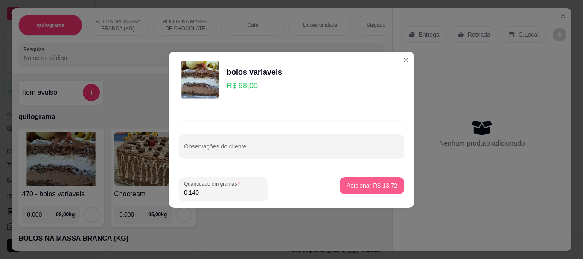
type input "0.140"
click at [377, 185] on p "Adicionar R$ 13,72" at bounding box center [373, 185] width 50 height 8
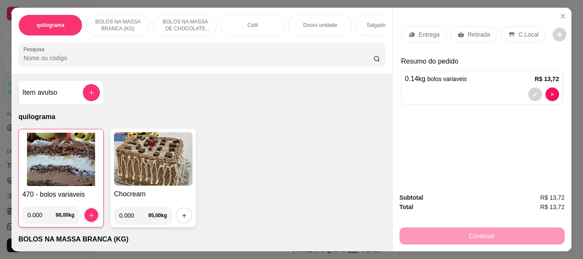
click at [255, 26] on div "Café" at bounding box center [253, 25] width 64 height 21
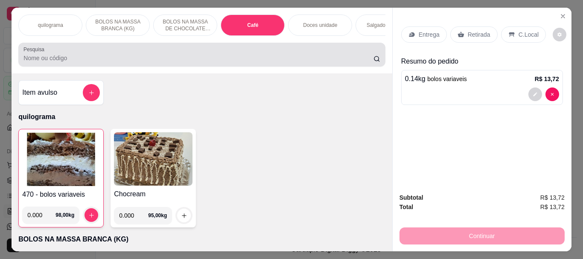
scroll to position [23, 0]
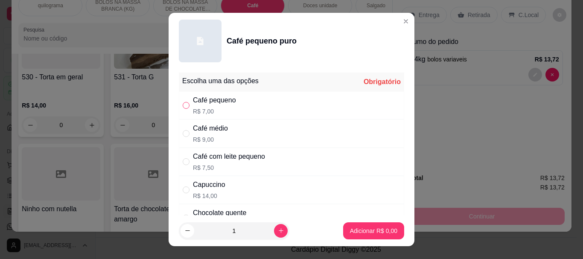
click at [184, 103] on input "" at bounding box center [186, 105] width 7 height 7
radio input "true"
click at [365, 228] on p "Adicionar R$ 7,00" at bounding box center [374, 231] width 46 height 8
type input "1"
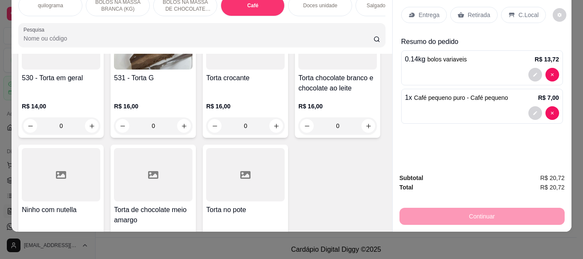
click at [479, 11] on p "Retirada" at bounding box center [479, 15] width 23 height 9
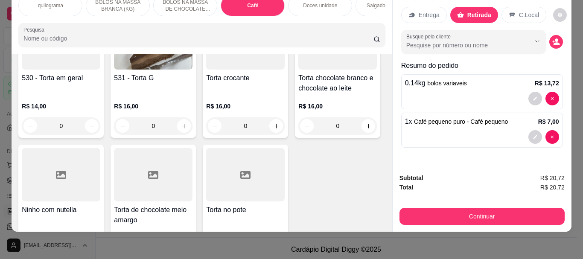
click at [519, 11] on p "C.Local" at bounding box center [529, 15] width 20 height 9
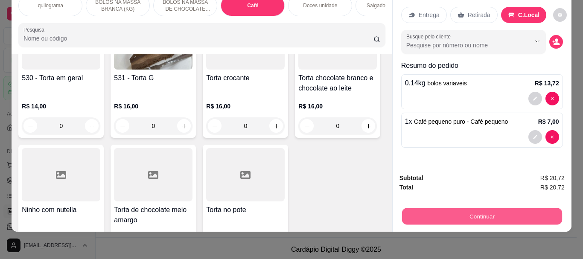
click at [482, 208] on button "Continuar" at bounding box center [482, 216] width 160 height 17
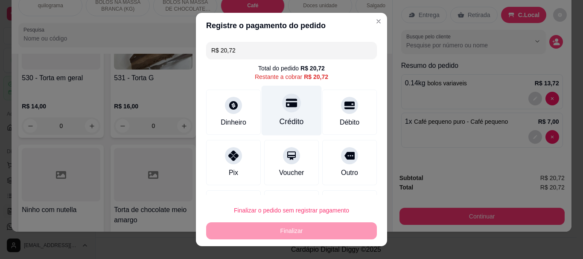
click at [286, 117] on div "Crédito" at bounding box center [292, 122] width 24 height 11
type input "R$ 0,00"
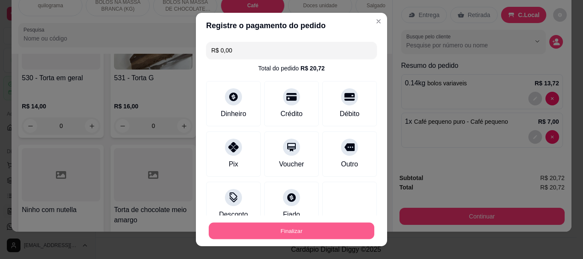
click at [289, 228] on button "Finalizar" at bounding box center [292, 230] width 166 height 17
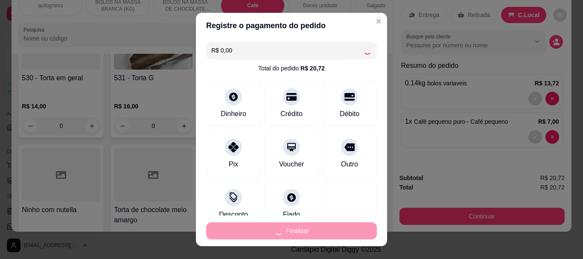
type input "0"
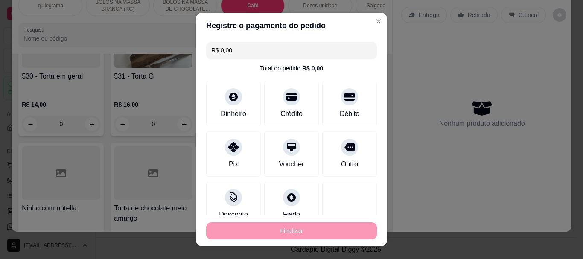
type input "-R$ 20,72"
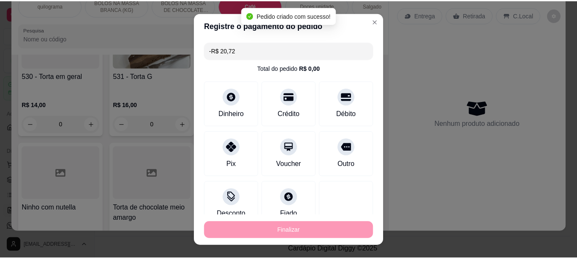
scroll to position [3025, 0]
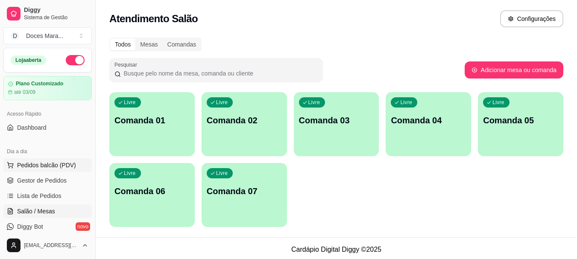
click at [35, 165] on span "Pedidos balcão (PDV)" at bounding box center [46, 165] width 59 height 9
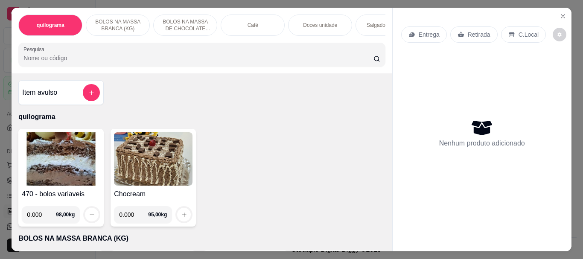
click at [34, 59] on input "Pesquisa" at bounding box center [198, 58] width 350 height 9
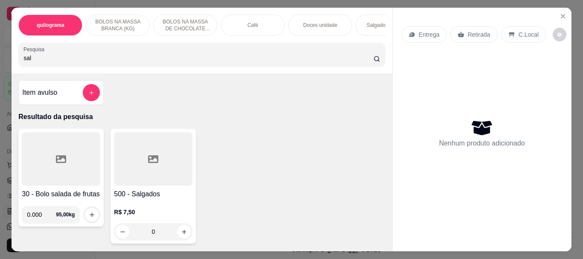
type input "sal"
click at [166, 164] on div at bounding box center [153, 158] width 79 height 53
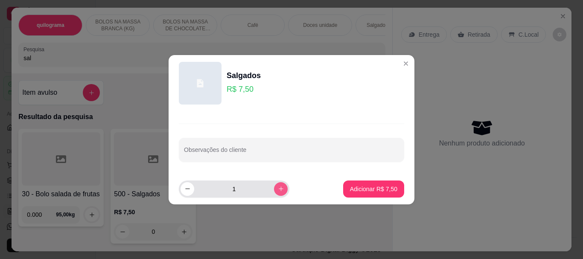
click at [278, 190] on button "increase-product-quantity" at bounding box center [281, 189] width 14 height 14
click at [278, 190] on button "increase-product-quantity" at bounding box center [280, 188] width 13 height 13
click at [274, 185] on button "increase-product-quantity" at bounding box center [280, 188] width 13 height 13
type input "4"
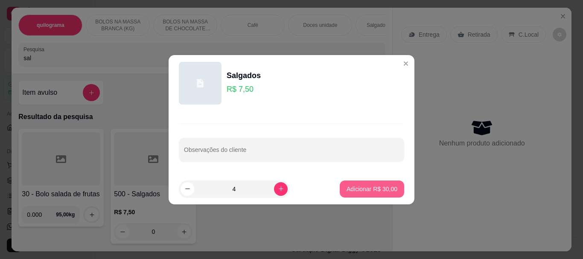
click at [371, 188] on p "Adicionar R$ 30,00" at bounding box center [372, 189] width 51 height 9
type input "4"
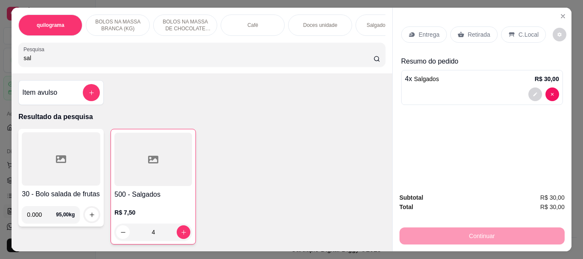
click at [147, 59] on input "sal" at bounding box center [198, 58] width 350 height 9
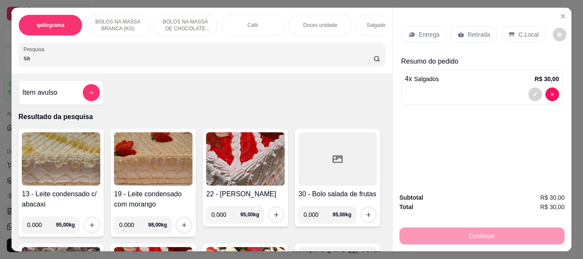
type input "s"
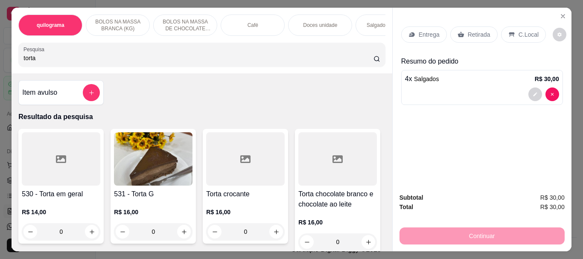
type input "torta"
click at [166, 165] on img at bounding box center [153, 158] width 79 height 53
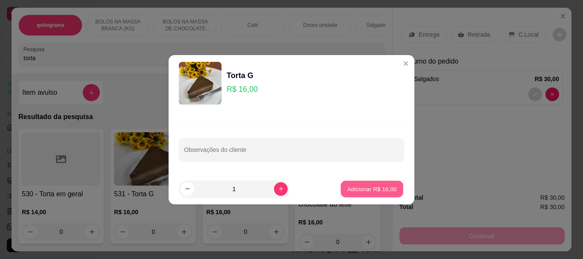
click at [379, 189] on p "Adicionar R$ 16,00" at bounding box center [373, 189] width 50 height 8
type input "1"
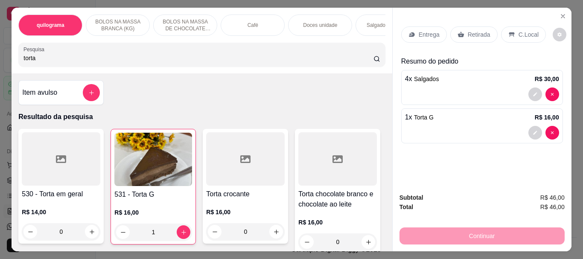
click at [468, 30] on p "Retirada" at bounding box center [479, 34] width 23 height 9
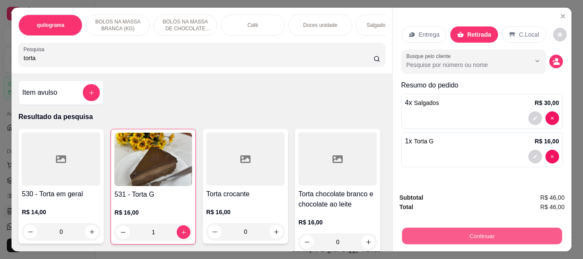
click at [473, 234] on button "Continuar" at bounding box center [482, 236] width 160 height 17
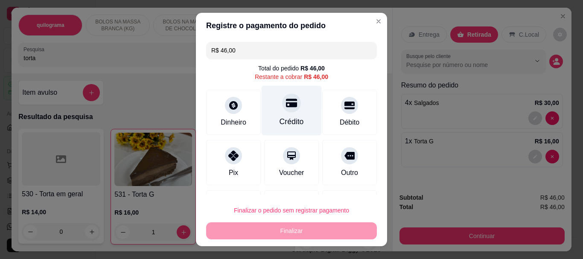
click at [288, 117] on div "Crédito" at bounding box center [292, 122] width 24 height 11
type input "R$ 0,00"
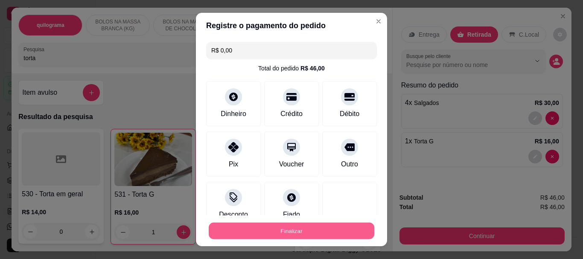
click at [284, 225] on button "Finalizar" at bounding box center [292, 230] width 166 height 17
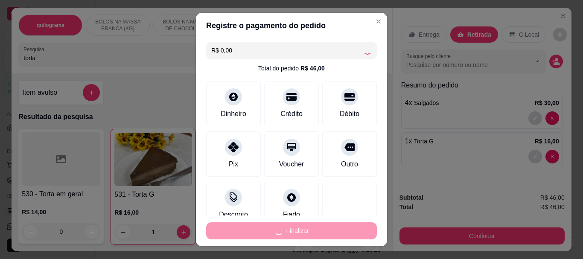
type input "0"
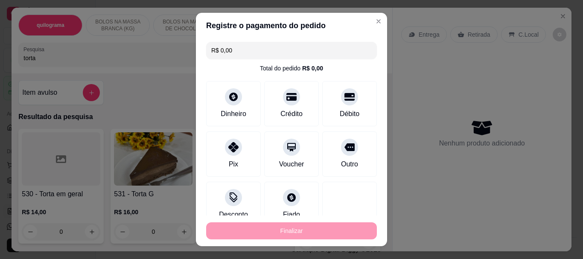
type input "-R$ 46,00"
